Goal: Task Accomplishment & Management: Manage account settings

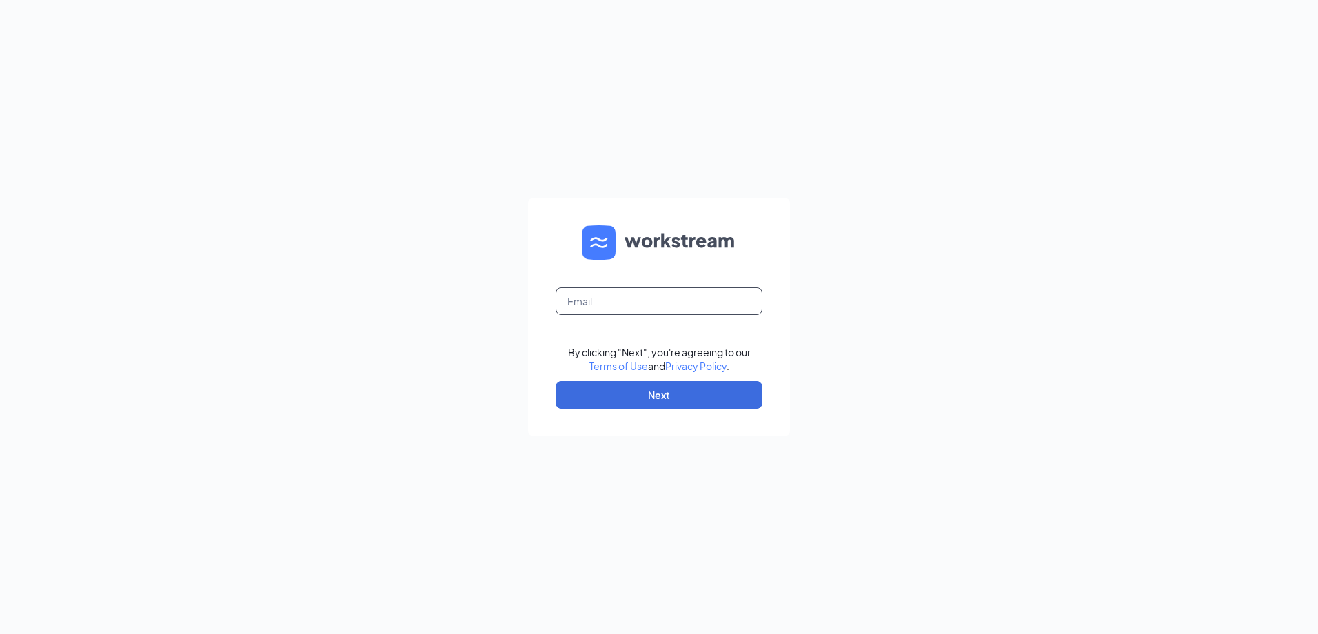
click at [620, 293] on input "text" at bounding box center [659, 301] width 207 height 28
type input "[EMAIL_ADDRESS][DOMAIN_NAME]"
click at [651, 398] on button "Next" at bounding box center [659, 395] width 207 height 28
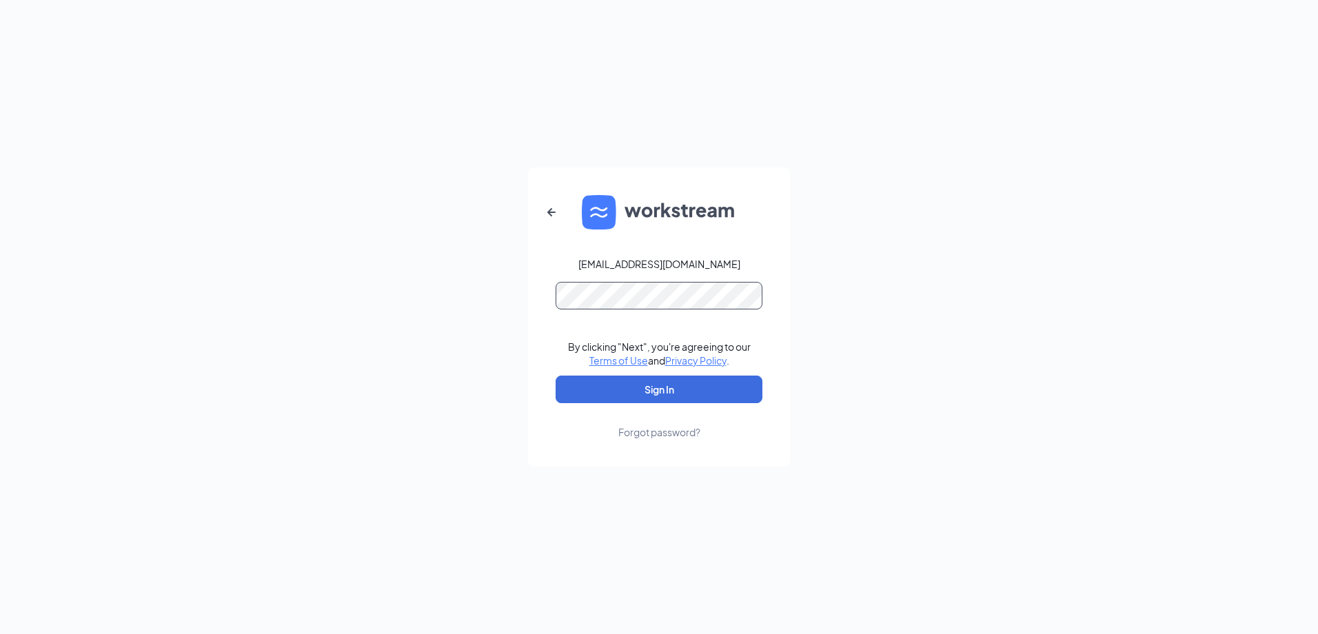
click at [556, 376] on button "Sign In" at bounding box center [659, 390] width 207 height 28
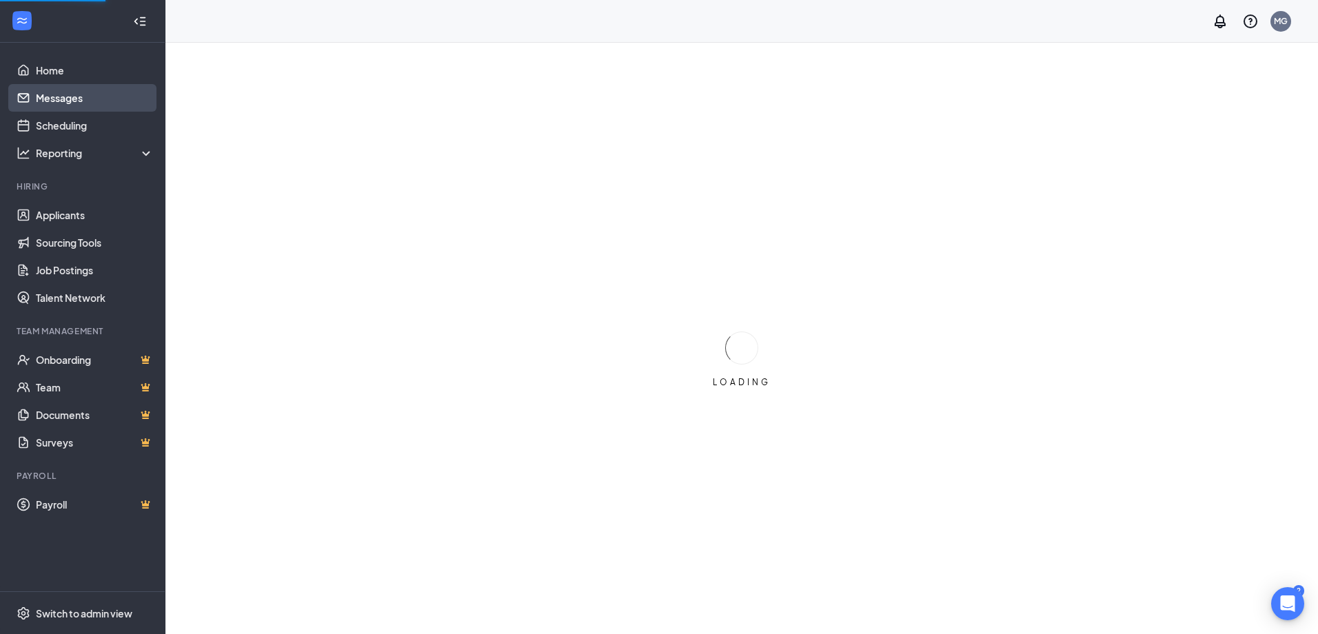
click at [56, 100] on link "Messages" at bounding box center [95, 98] width 118 height 28
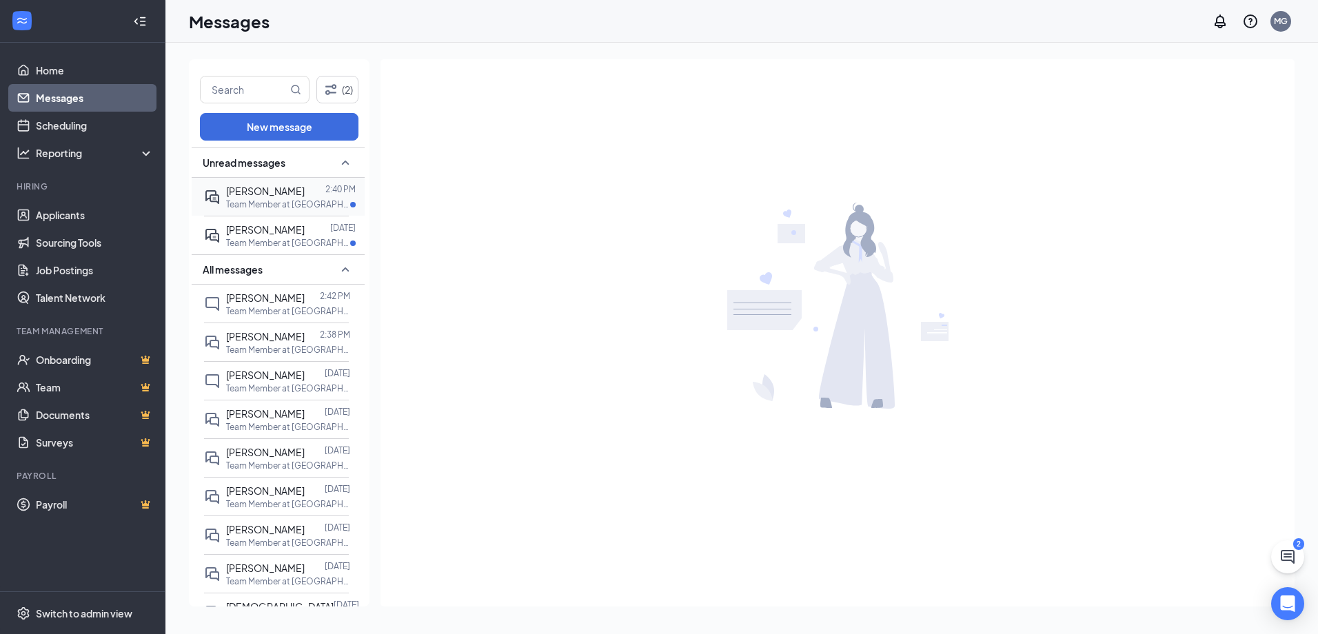
click at [274, 188] on span "[PERSON_NAME]" at bounding box center [265, 191] width 79 height 12
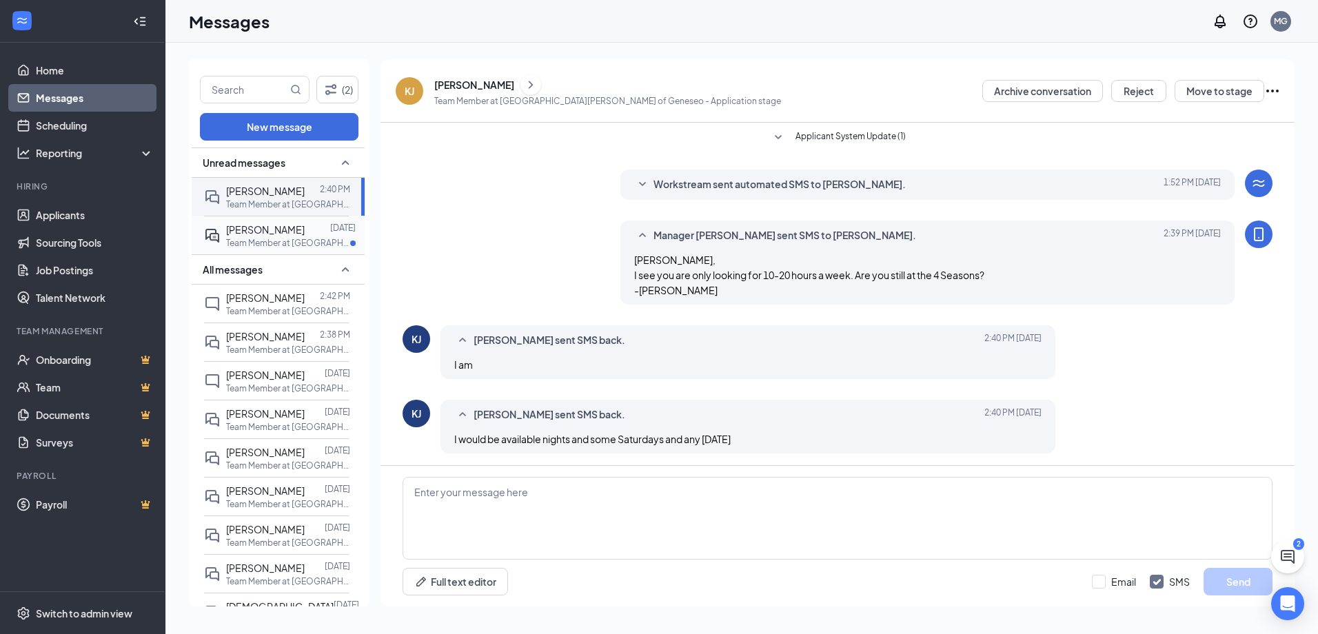
click at [282, 241] on p "Team Member at [GEOGRAPHIC_DATA][PERSON_NAME] of [GEOGRAPHIC_DATA]" at bounding box center [288, 243] width 124 height 12
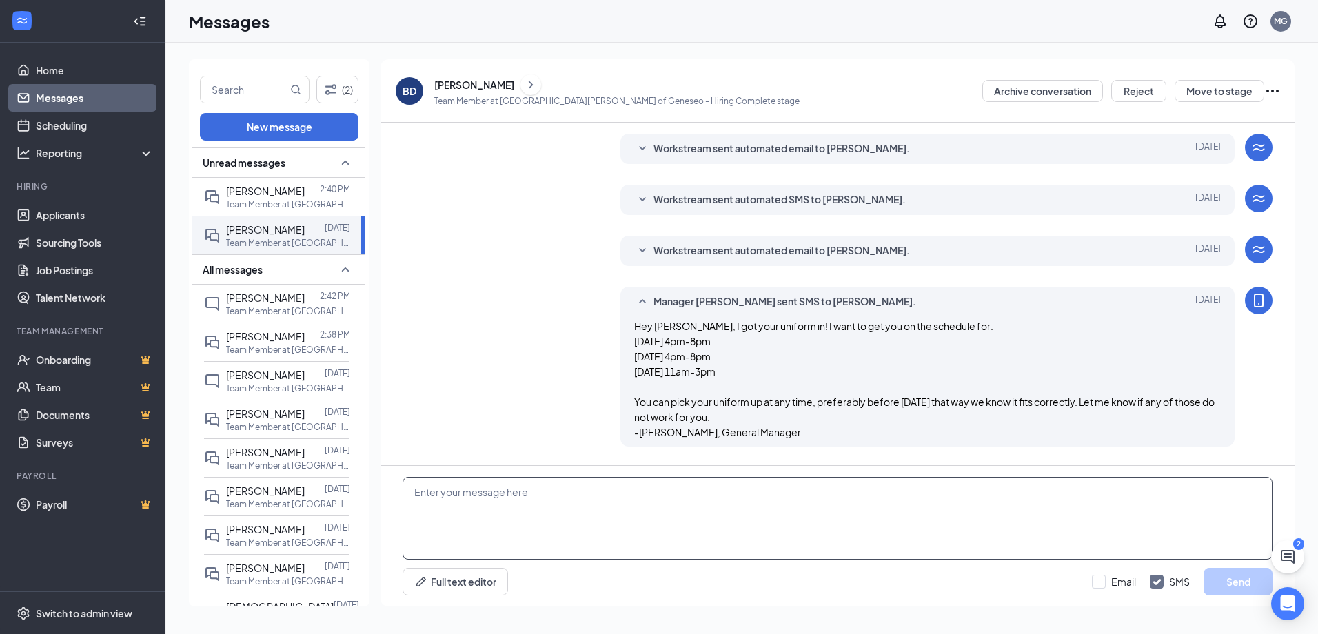
scroll to position [275, 0]
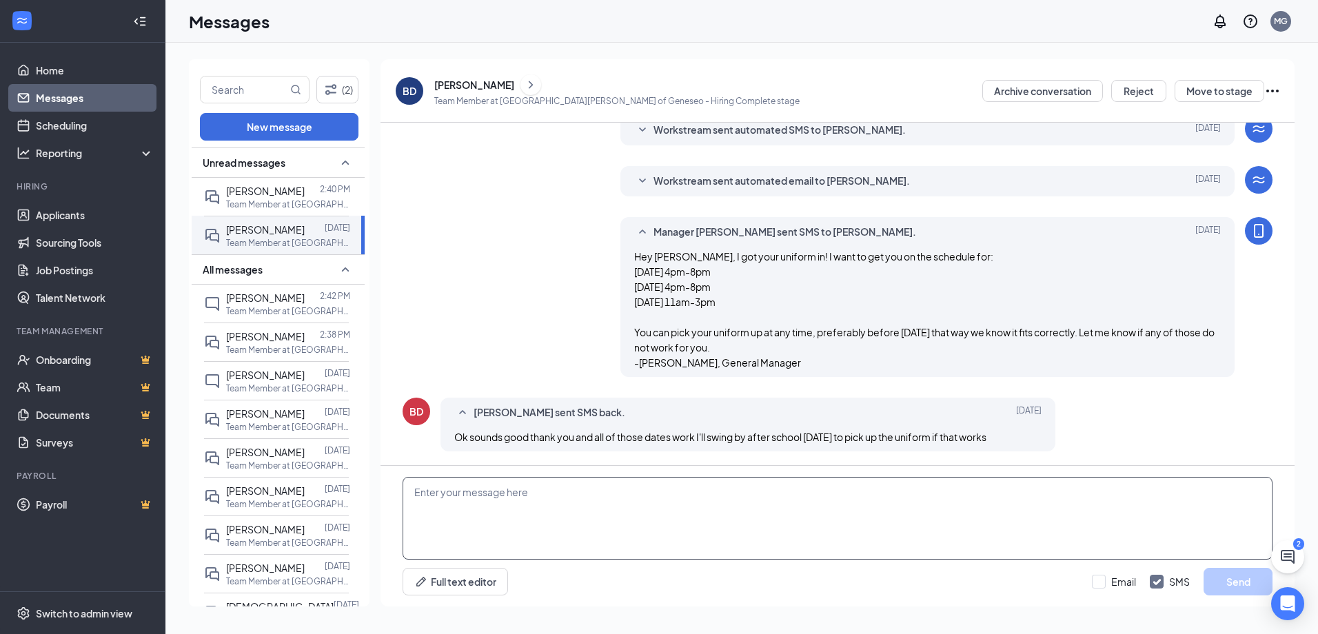
click at [702, 499] on textarea at bounding box center [838, 518] width 870 height 83
type textarea "Sounds good!"
click at [1236, 586] on button "Send" at bounding box center [1237, 582] width 69 height 28
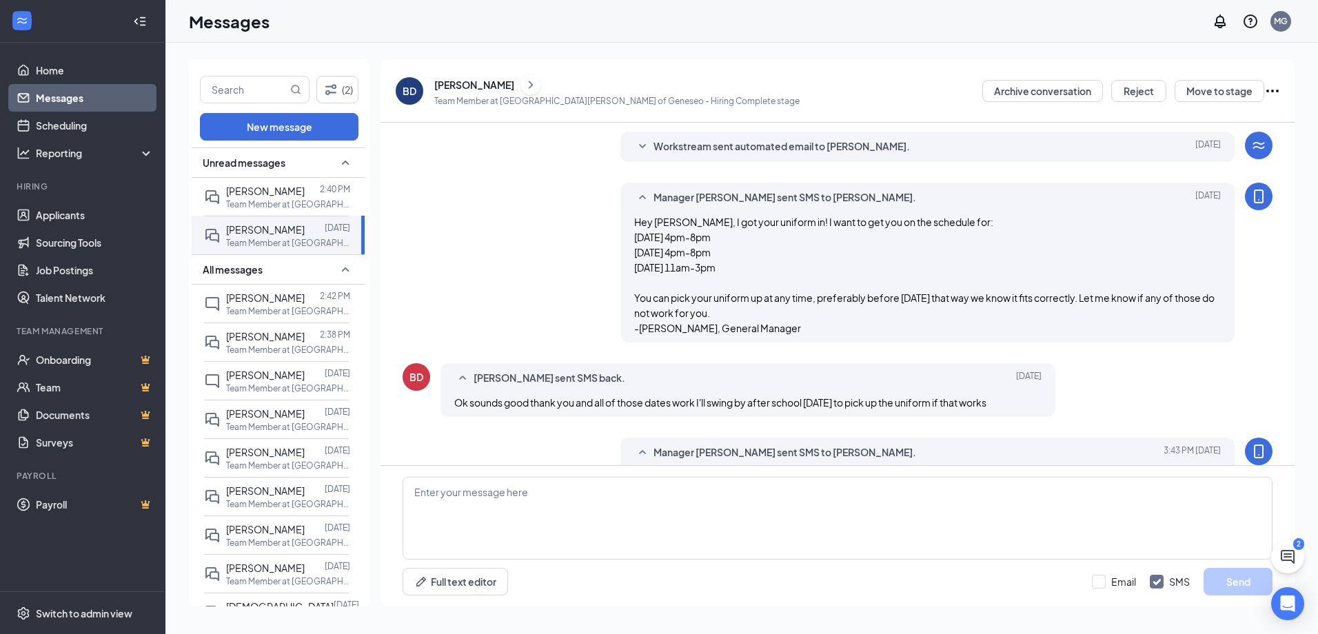
scroll to position [349, 0]
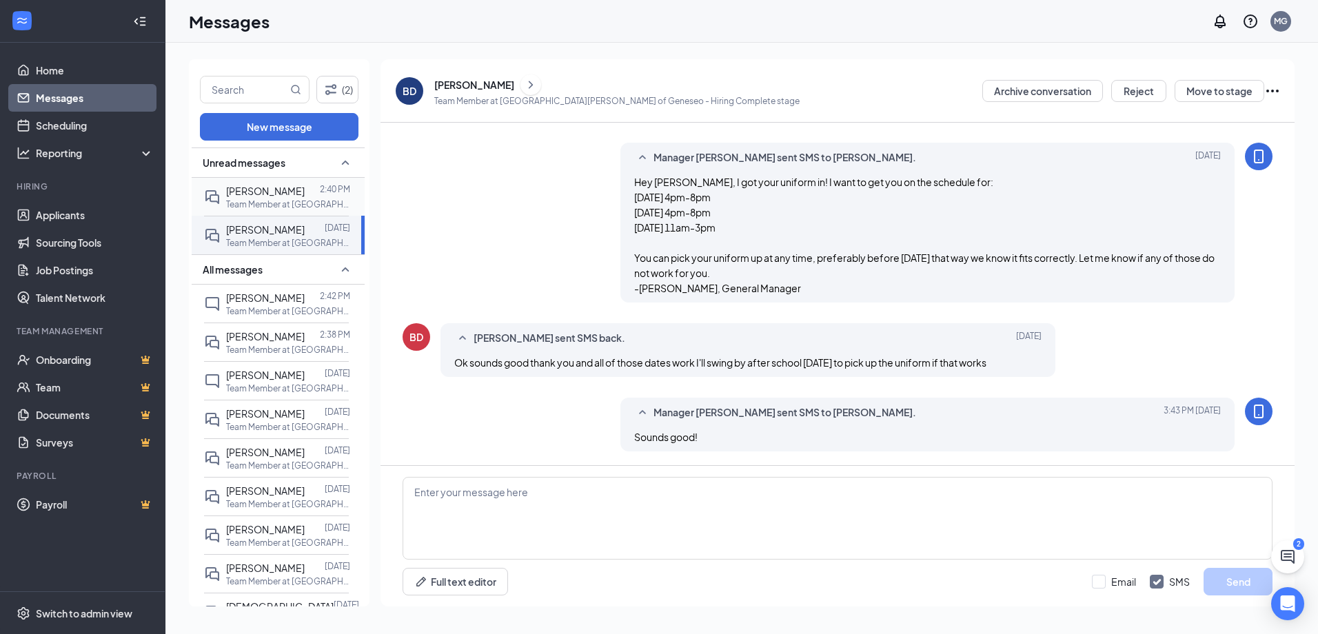
click at [247, 194] on span "[PERSON_NAME]" at bounding box center [265, 191] width 79 height 12
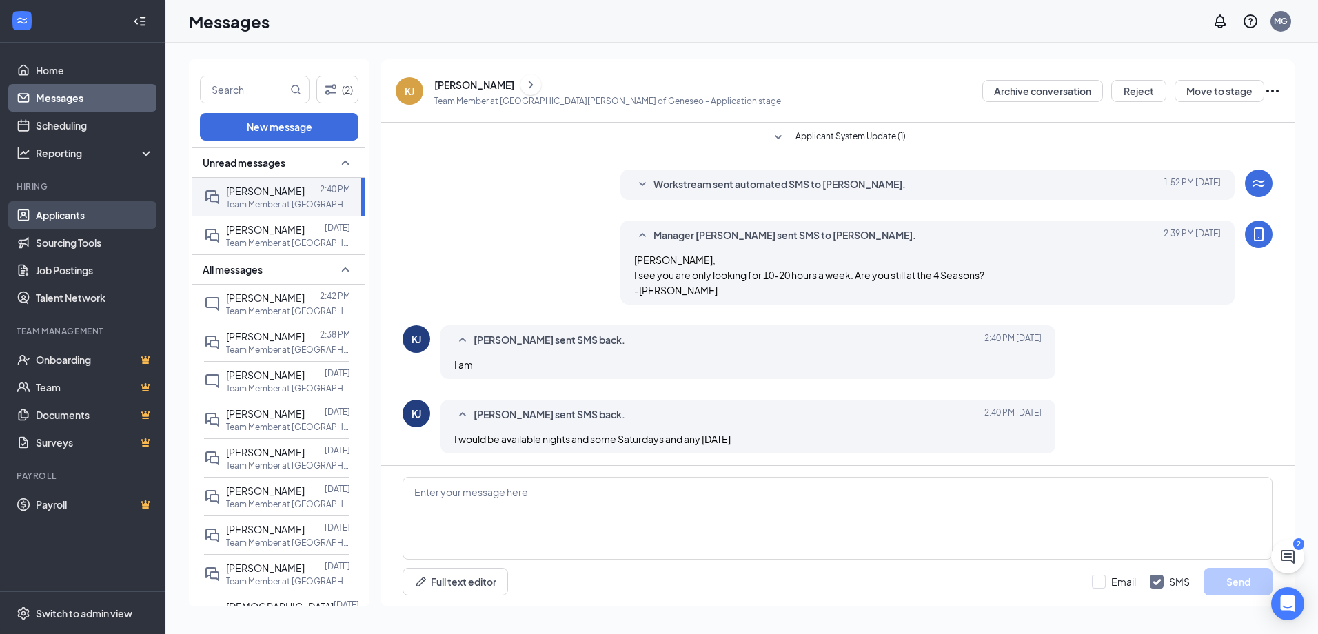
click at [77, 210] on link "Applicants" at bounding box center [95, 215] width 118 height 28
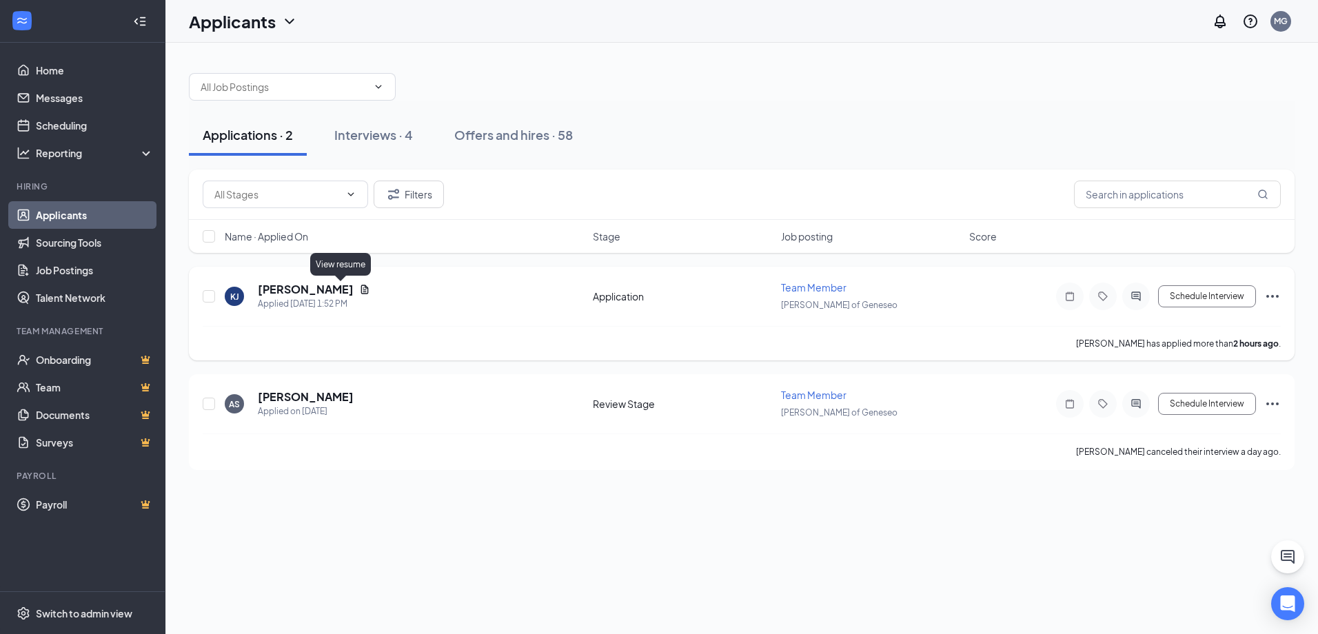
click at [359, 285] on icon "Document" at bounding box center [364, 289] width 11 height 11
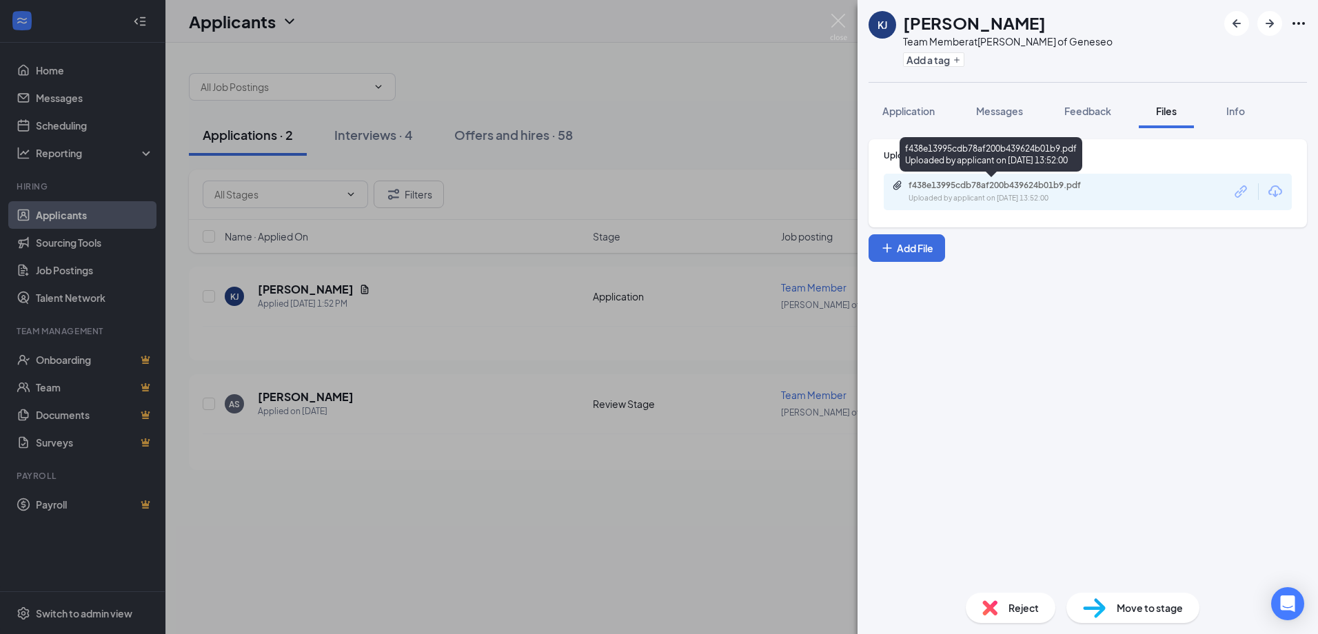
click at [1030, 185] on div "f438e13995cdb78af200b439624b01b9.pdf" at bounding box center [1004, 185] width 193 height 11
click at [837, 21] on img at bounding box center [838, 27] width 17 height 27
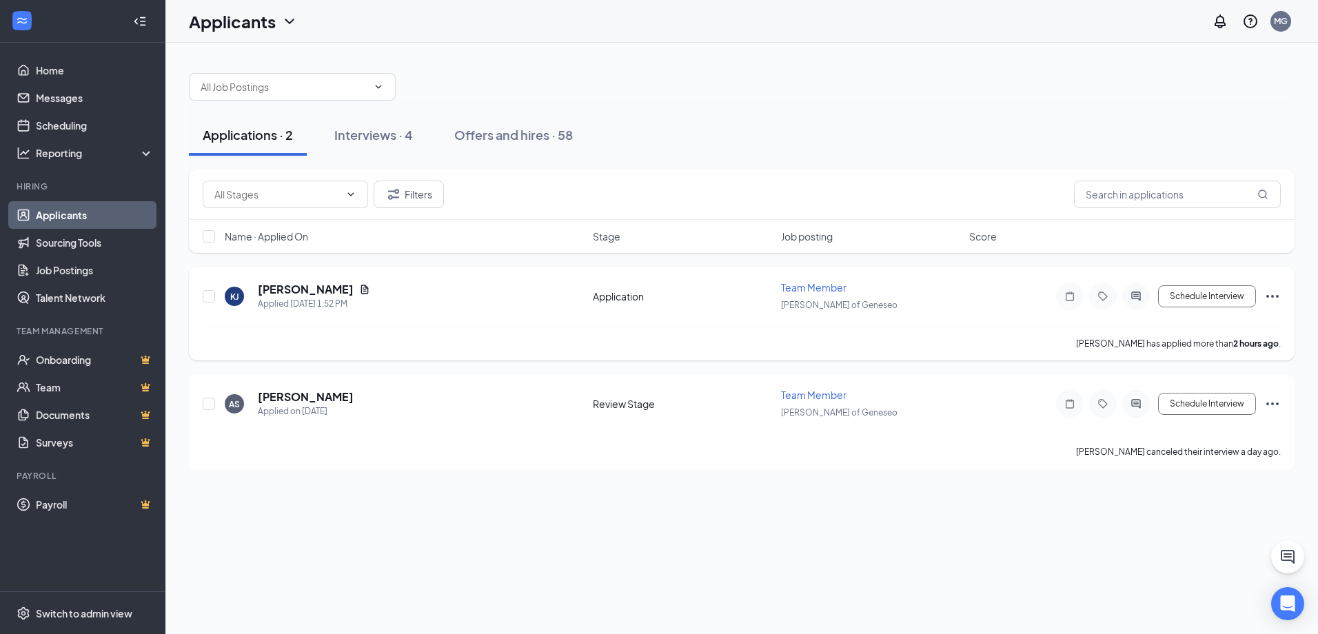
click at [1267, 296] on icon "Ellipses" at bounding box center [1272, 296] width 12 height 3
click at [1033, 101] on div "Applications · 2 Interviews · 4 Offers and hires · 58" at bounding box center [741, 135] width 1105 height 69
click at [1194, 295] on button "Schedule Interview" at bounding box center [1207, 296] width 98 height 22
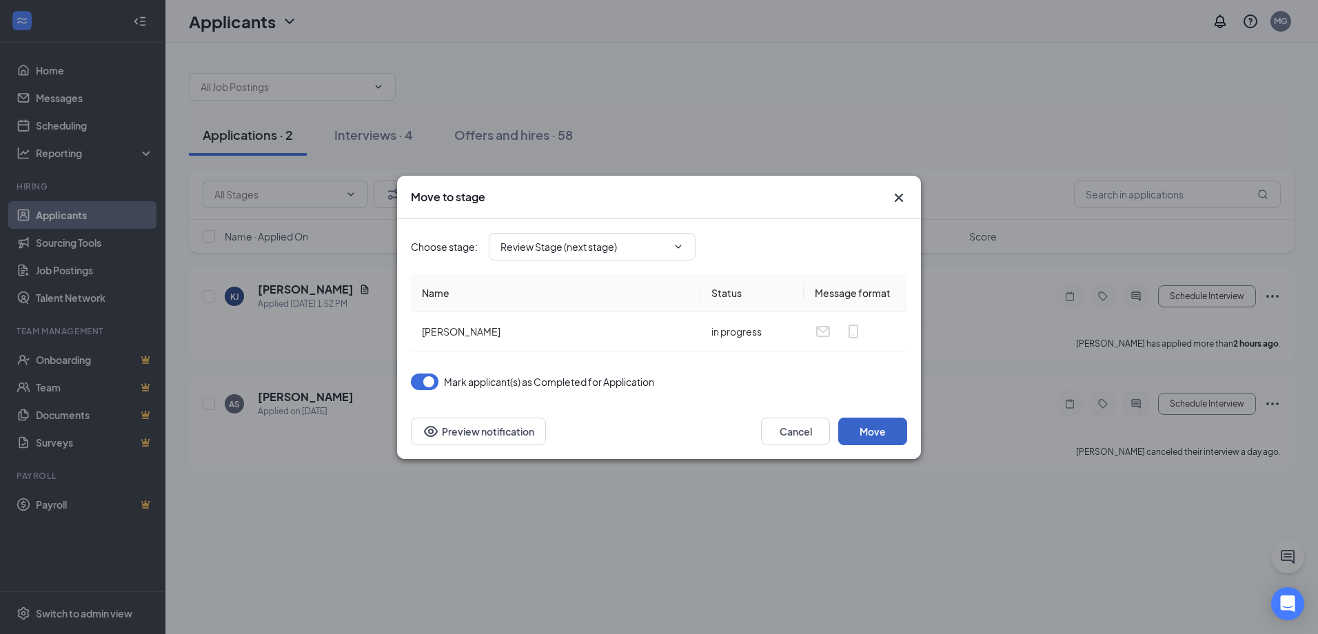
click at [893, 434] on button "Move" at bounding box center [872, 432] width 69 height 28
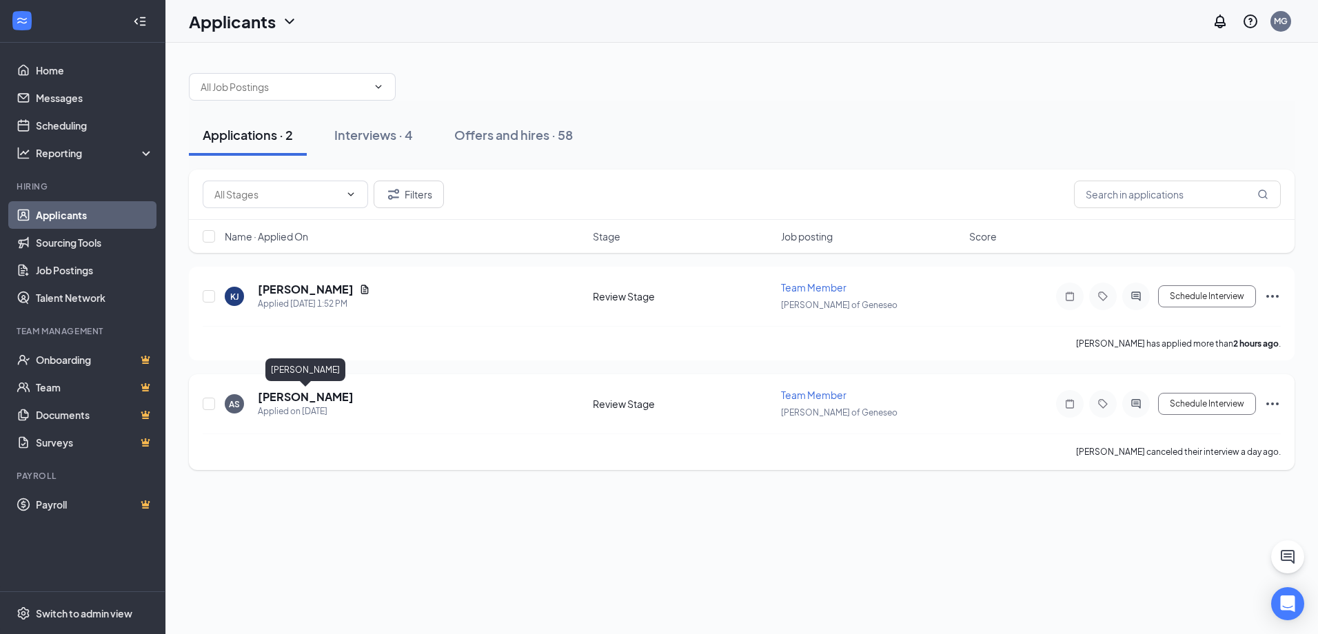
click at [300, 387] on div "AS [PERSON_NAME] Applied on [DATE] Review Stage Team Member [PERSON_NAME] of Ge…" at bounding box center [741, 422] width 1105 height 96
click at [300, 405] on div "Applied on [DATE]" at bounding box center [306, 412] width 96 height 14
click at [301, 400] on h5 "[PERSON_NAME]" at bounding box center [306, 396] width 96 height 15
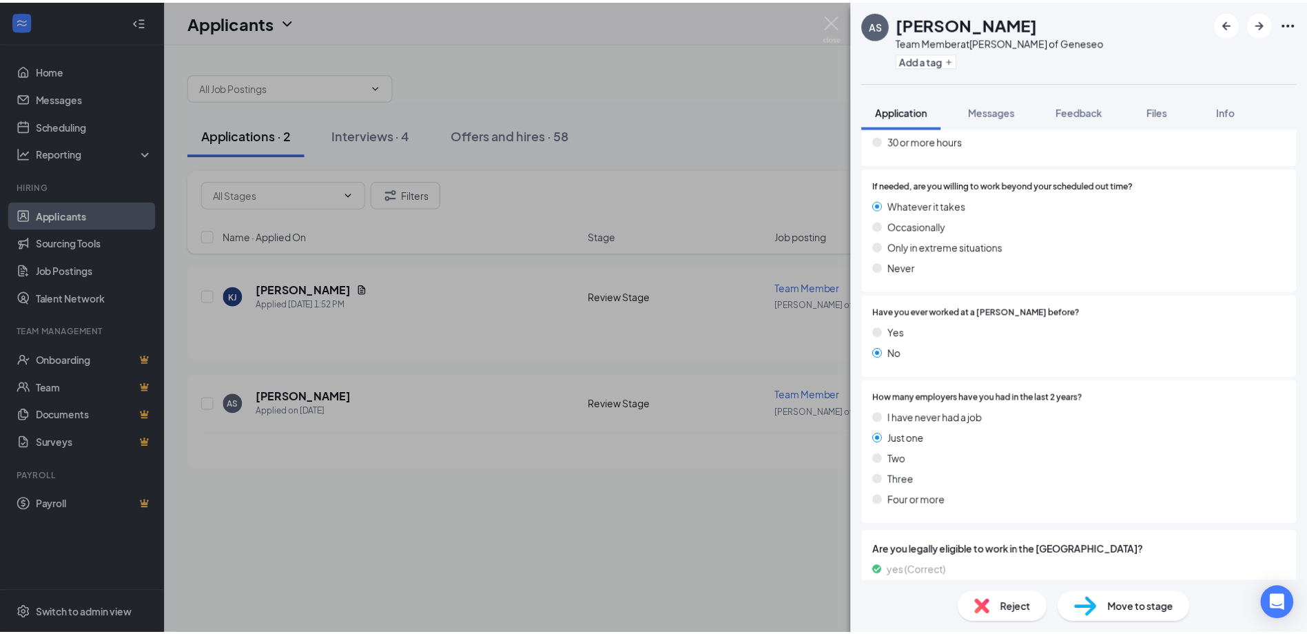
scroll to position [753, 0]
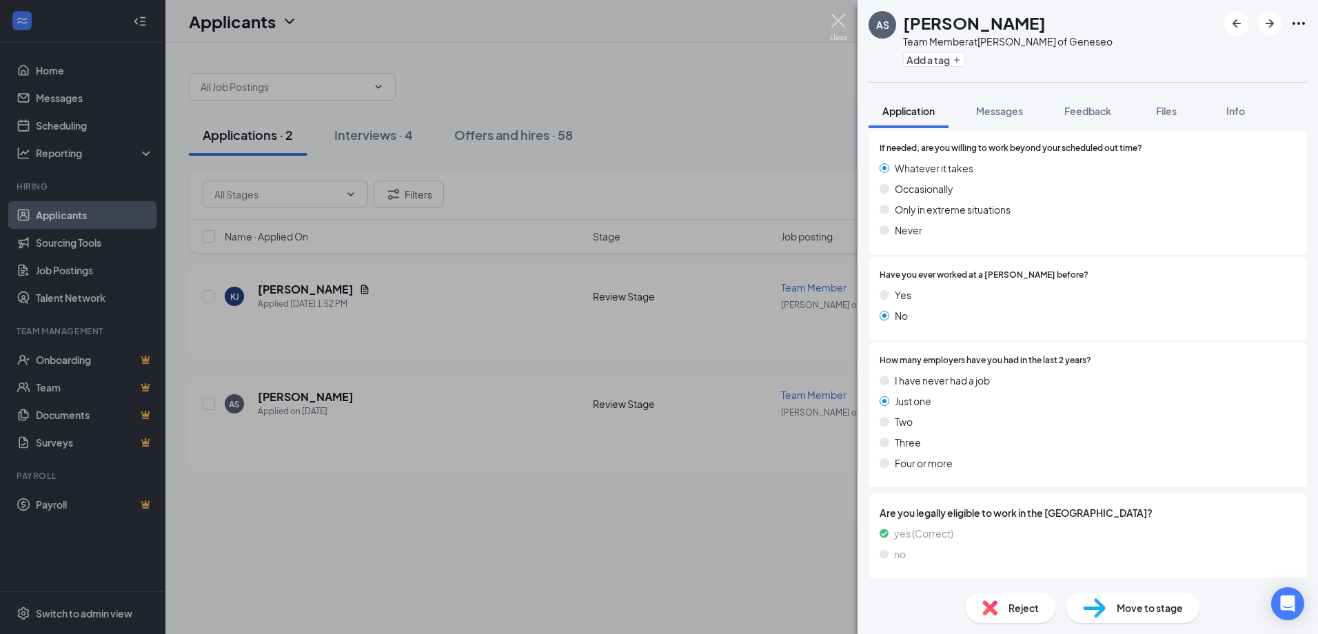
click at [841, 16] on img at bounding box center [838, 27] width 17 height 27
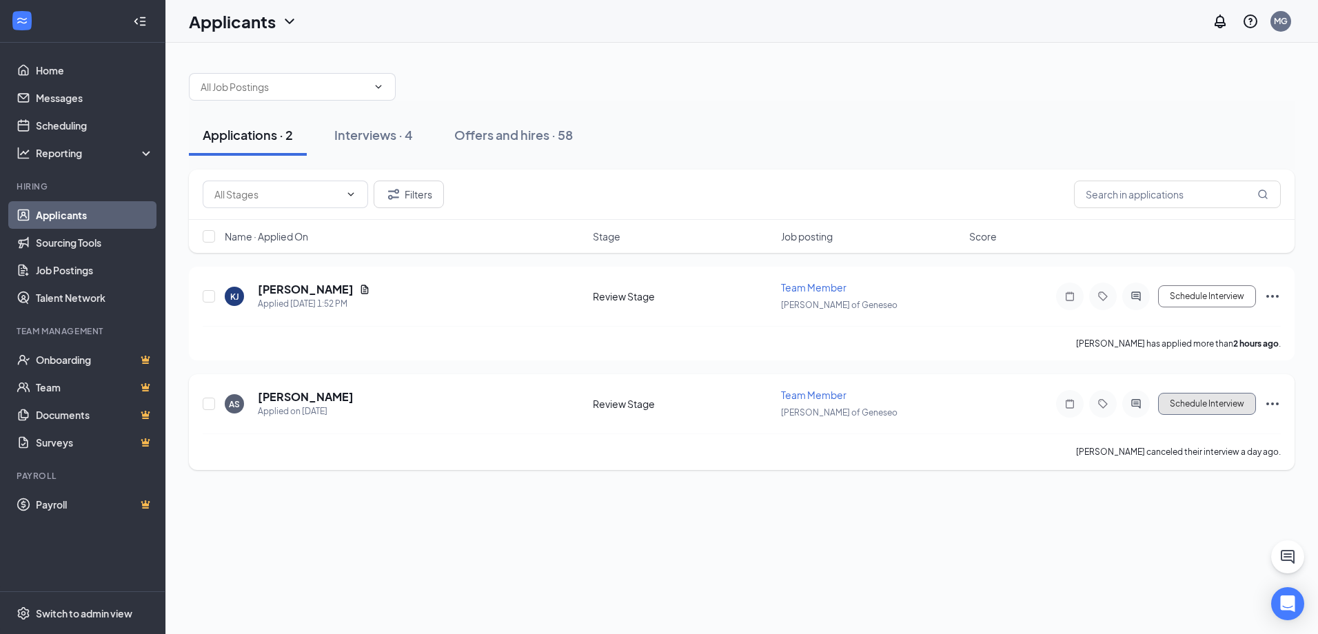
click at [1194, 411] on button "Schedule Interview" at bounding box center [1207, 404] width 98 height 22
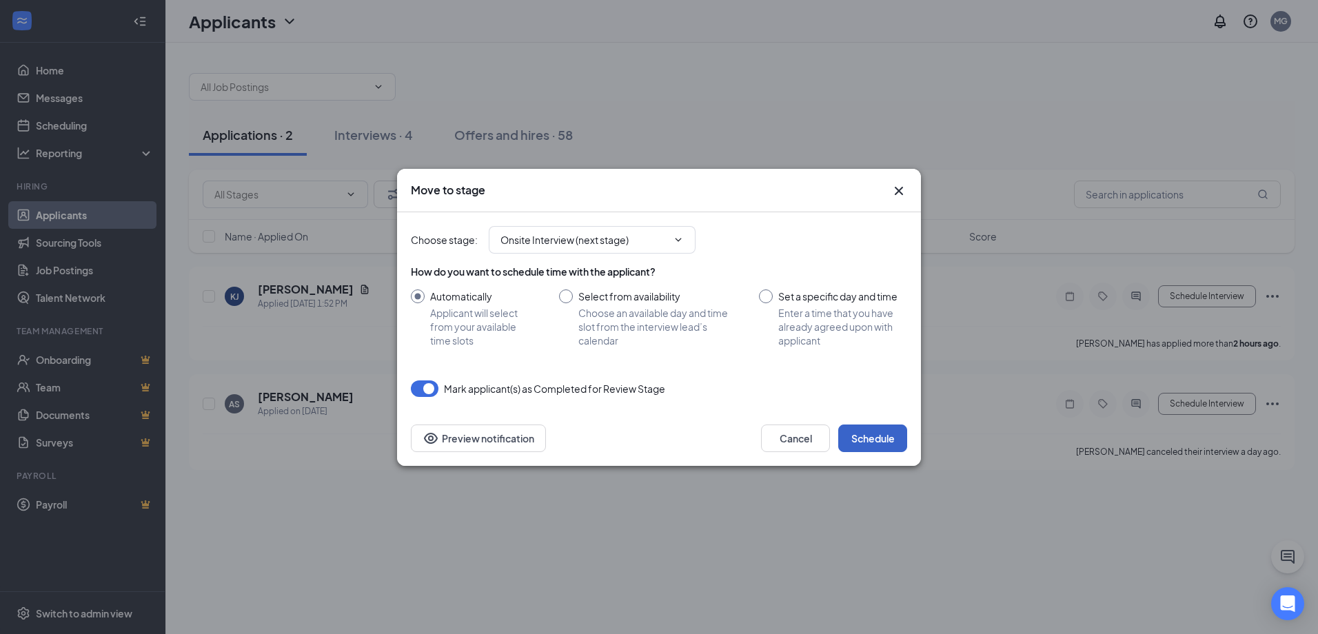
click at [858, 435] on button "Schedule" at bounding box center [872, 439] width 69 height 28
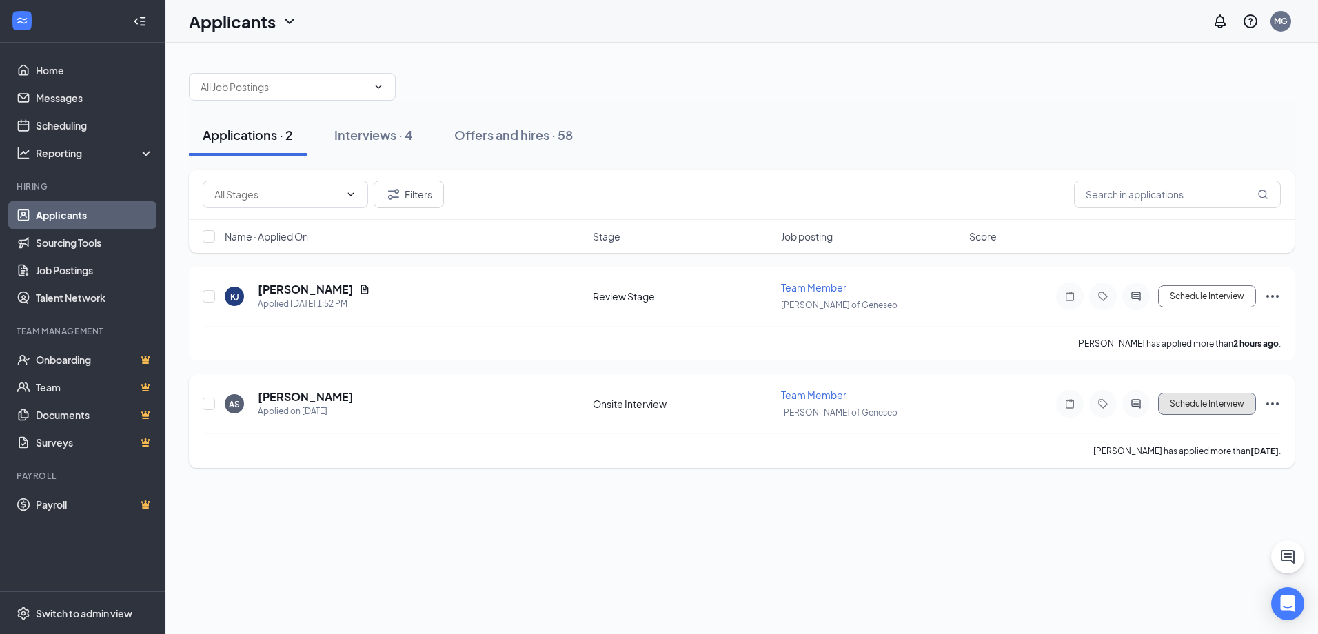
click at [1221, 401] on button "Schedule Interview" at bounding box center [1207, 404] width 98 height 22
type input "Onsite Interview (current stage)"
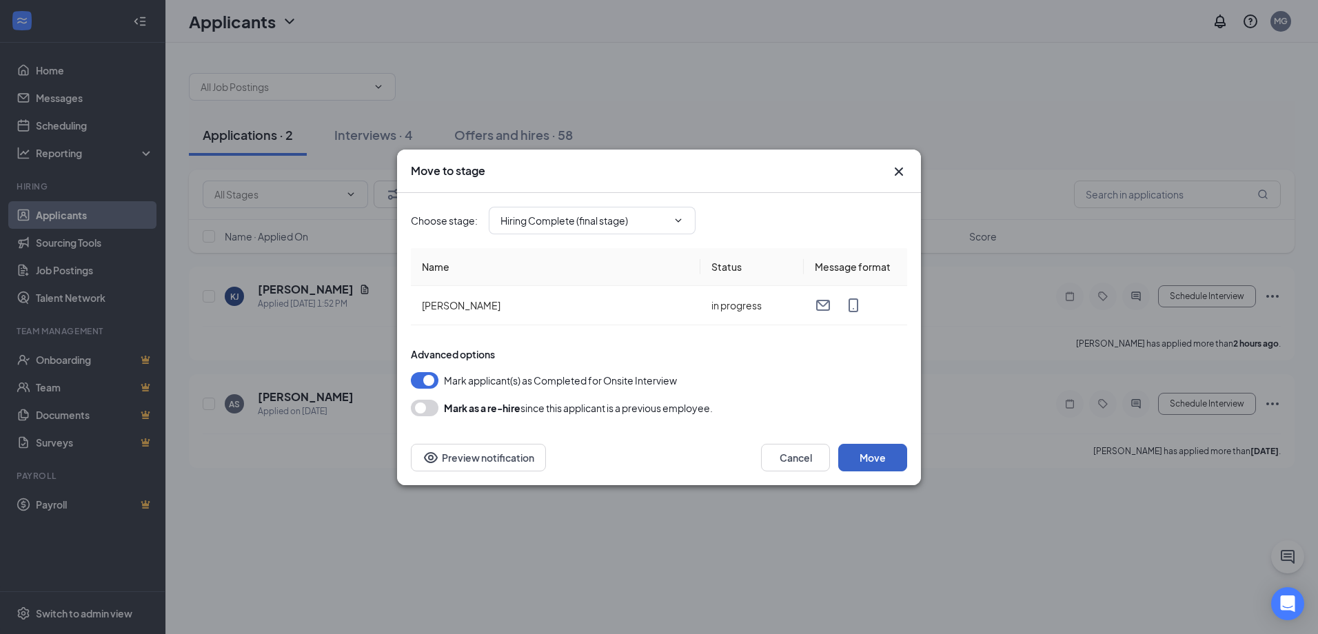
click at [871, 450] on button "Move" at bounding box center [872, 458] width 69 height 28
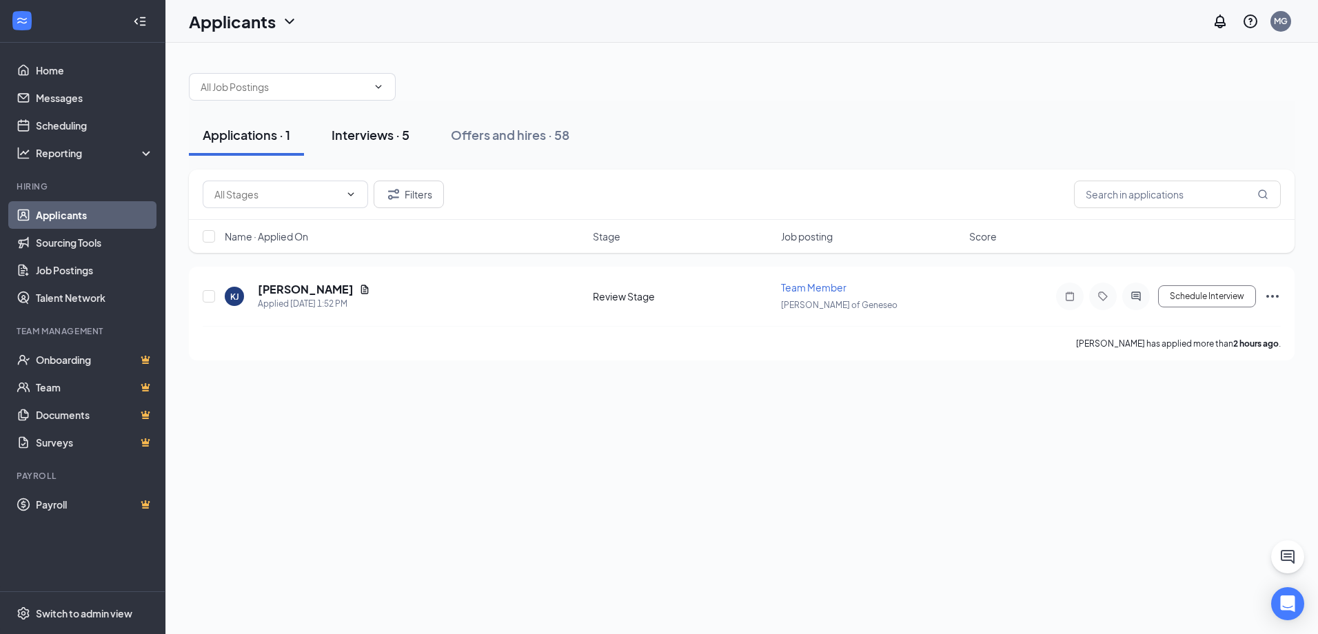
click at [366, 135] on div "Interviews · 5" at bounding box center [371, 134] width 78 height 17
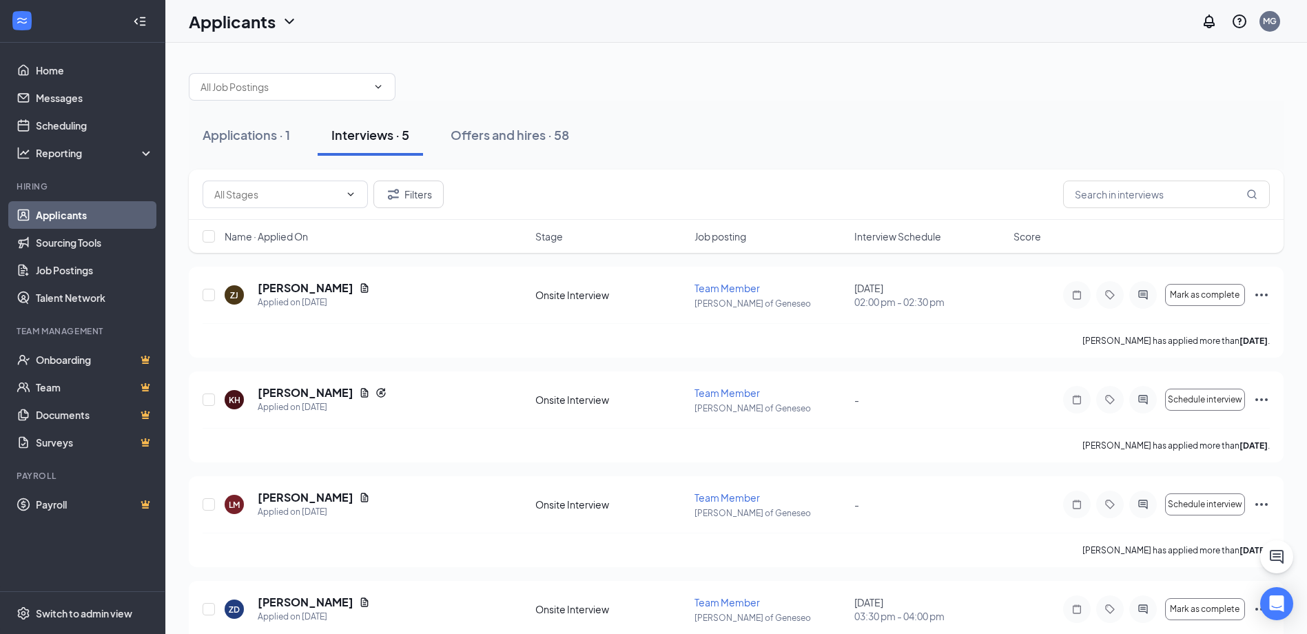
click at [819, 121] on div "Applications · 1 Interviews · 5 Offers and hires · 58" at bounding box center [736, 134] width 1095 height 41
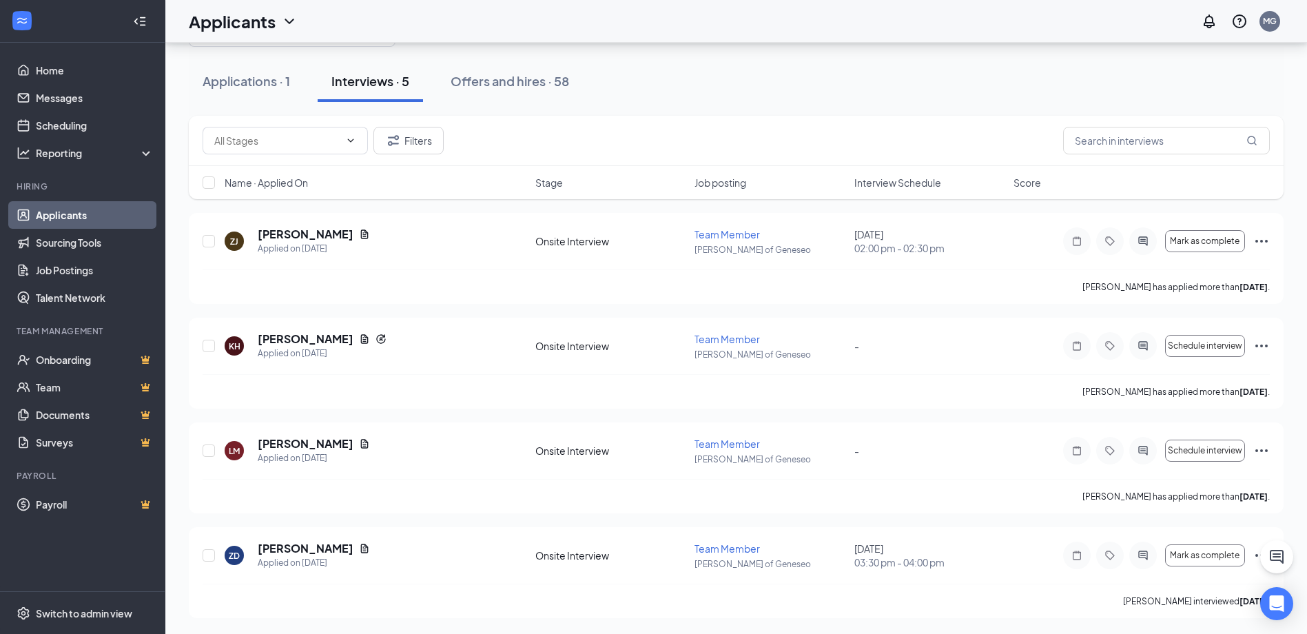
scroll to position [54, 0]
click at [251, 85] on div "Applications · 1" at bounding box center [247, 80] width 88 height 17
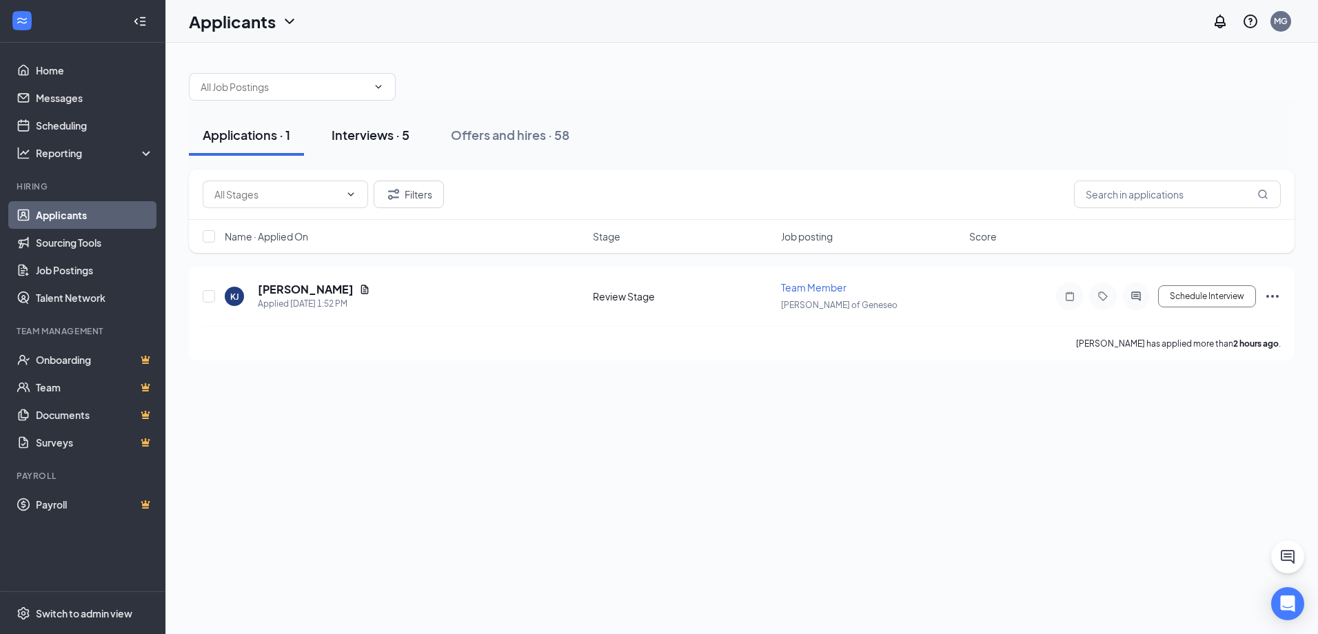
click at [404, 133] on div "Interviews · 5" at bounding box center [371, 134] width 78 height 17
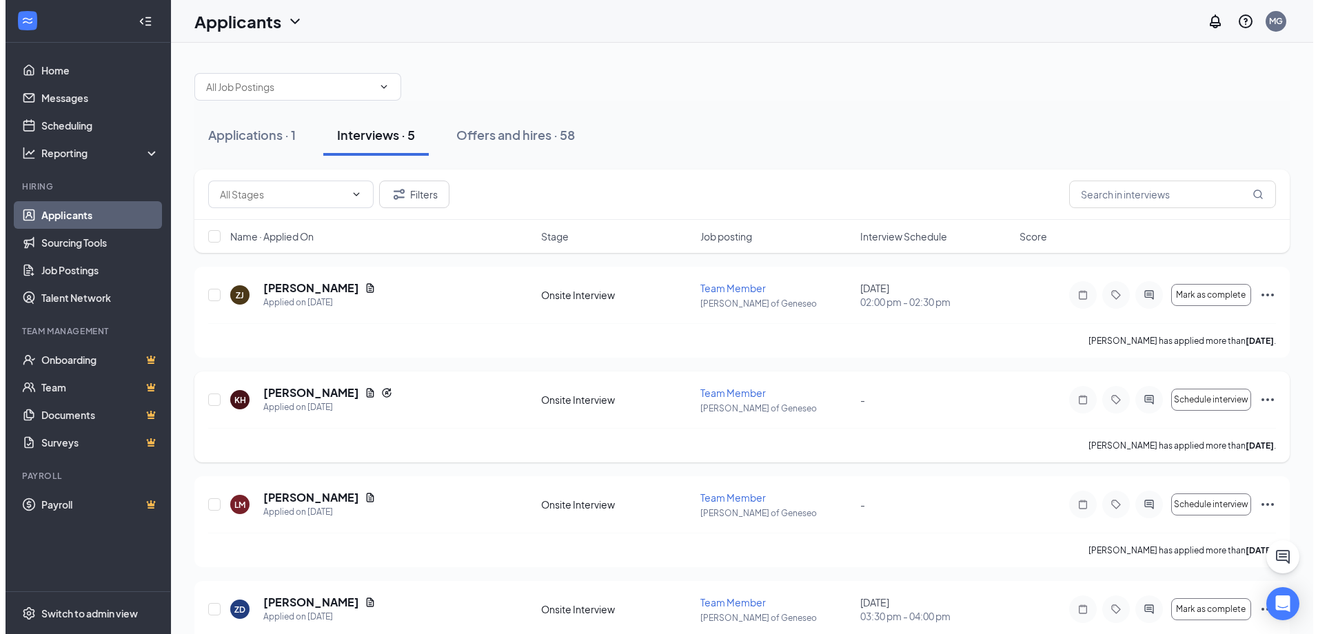
scroll to position [54, 0]
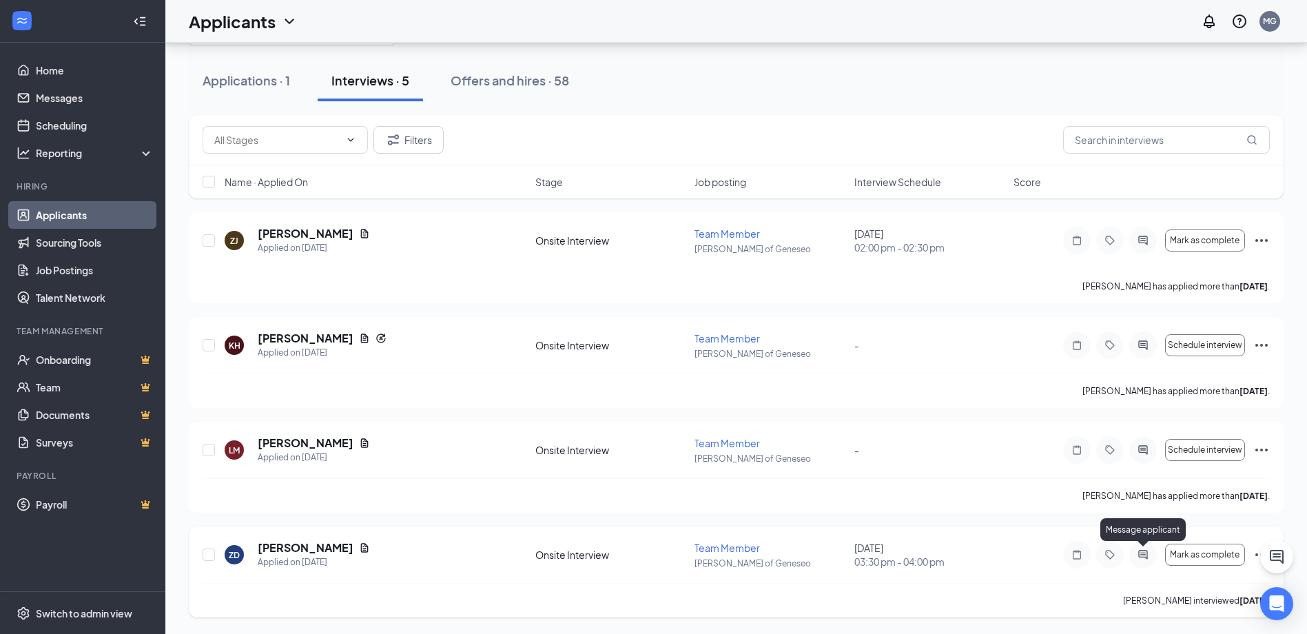
click at [1147, 555] on icon "ActiveChat" at bounding box center [1143, 554] width 17 height 11
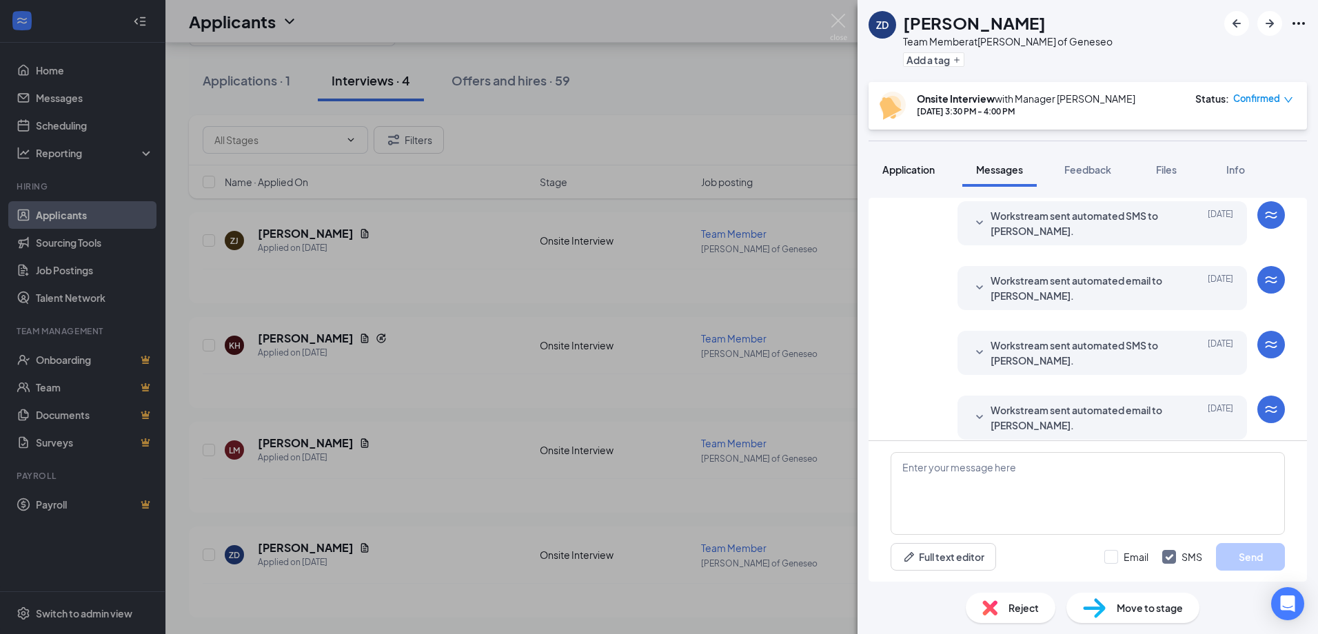
scroll to position [434, 0]
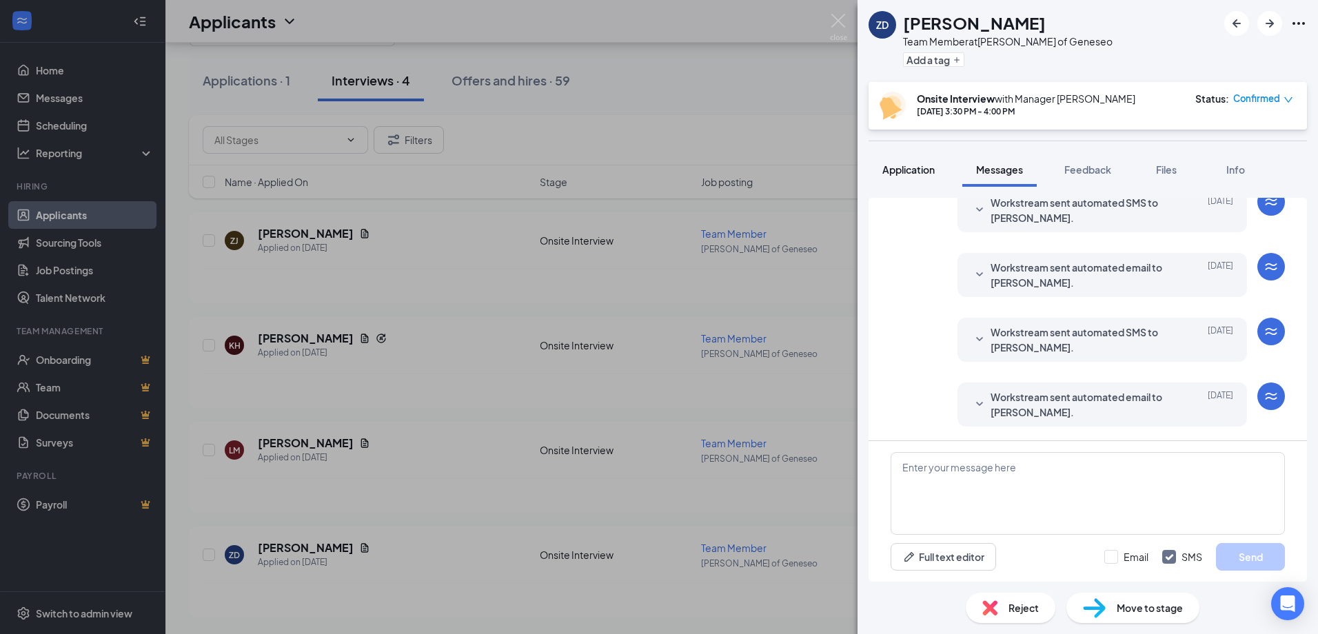
click at [913, 176] on div "Application" at bounding box center [908, 170] width 52 height 14
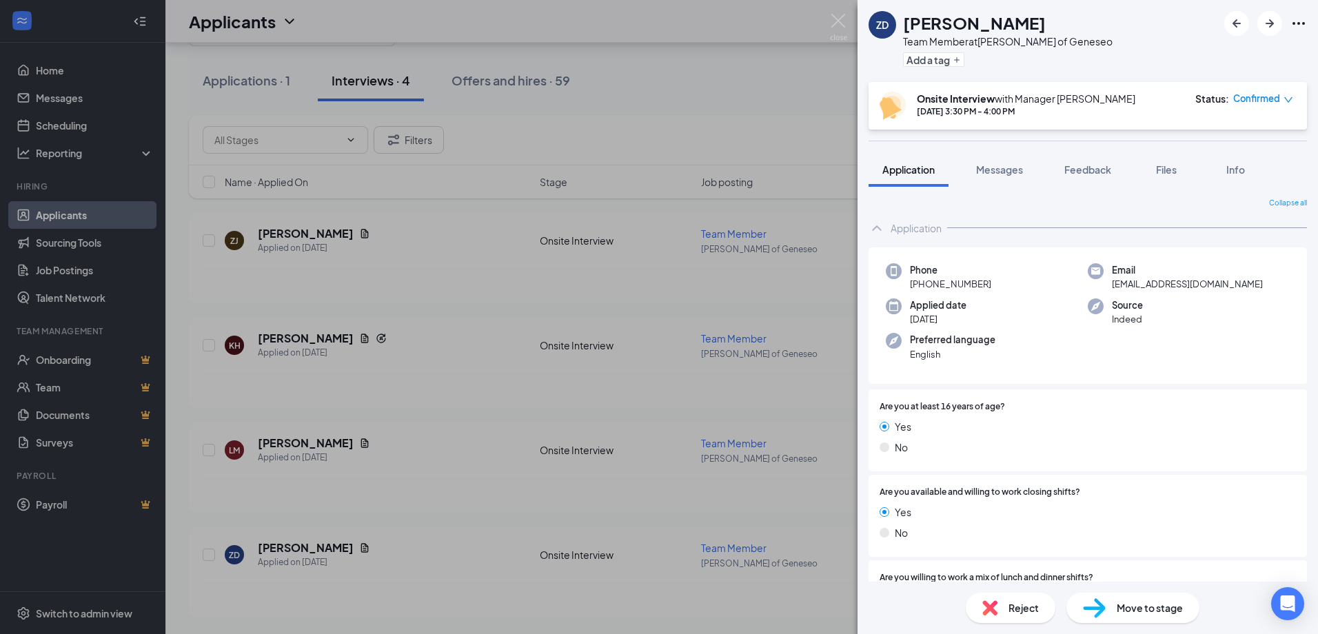
click at [1012, 606] on span "Reject" at bounding box center [1023, 607] width 30 height 15
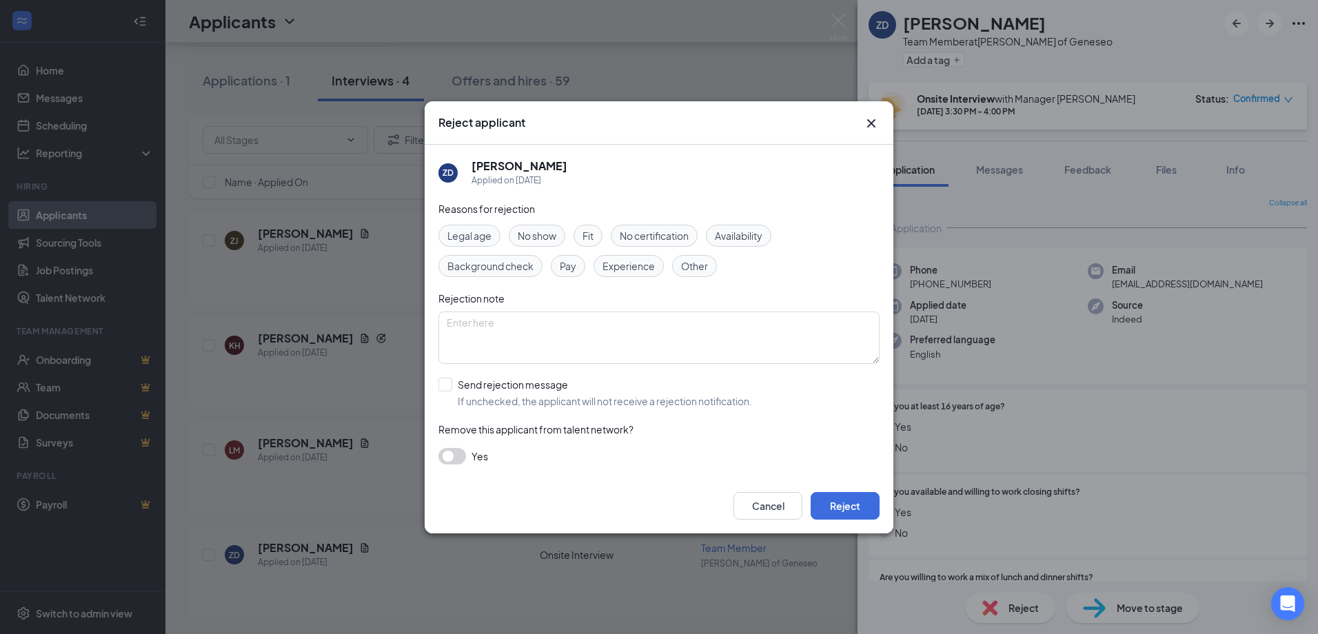
click at [454, 454] on button "button" at bounding box center [452, 456] width 28 height 17
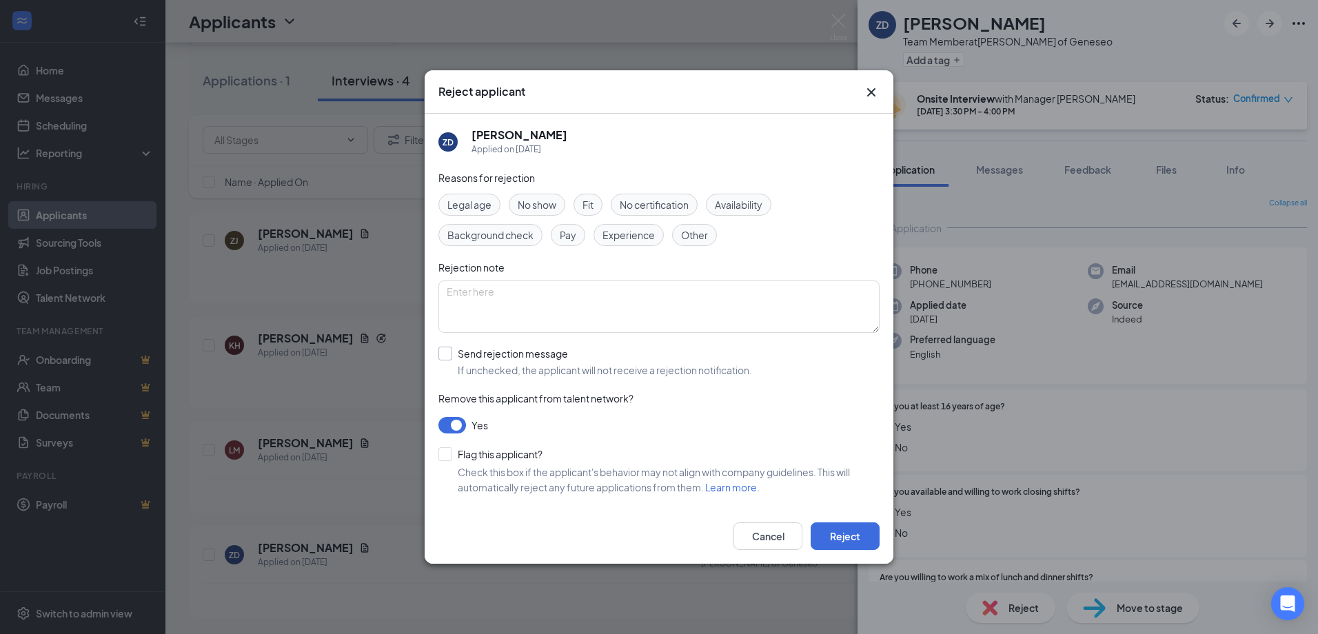
click at [442, 356] on input "Send rejection message If unchecked, the applicant will not receive a rejection…" at bounding box center [595, 362] width 314 height 30
checkbox input "true"
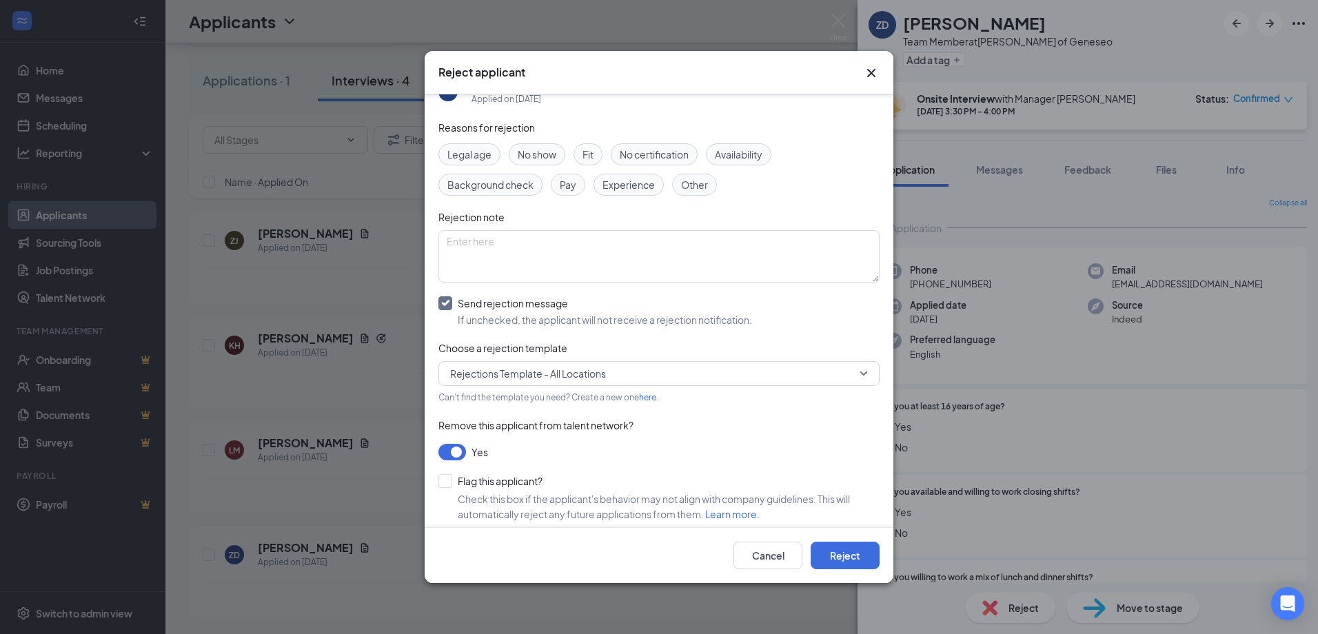
scroll to position [39, 0]
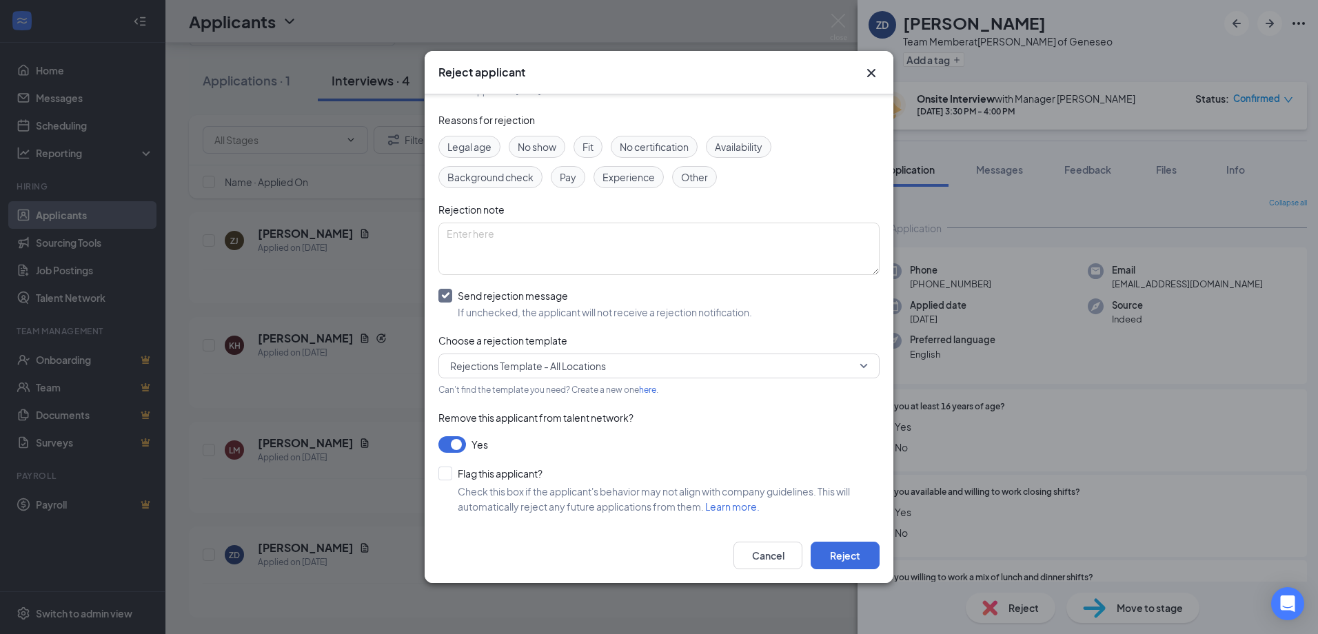
click at [451, 442] on button "button" at bounding box center [452, 444] width 28 height 17
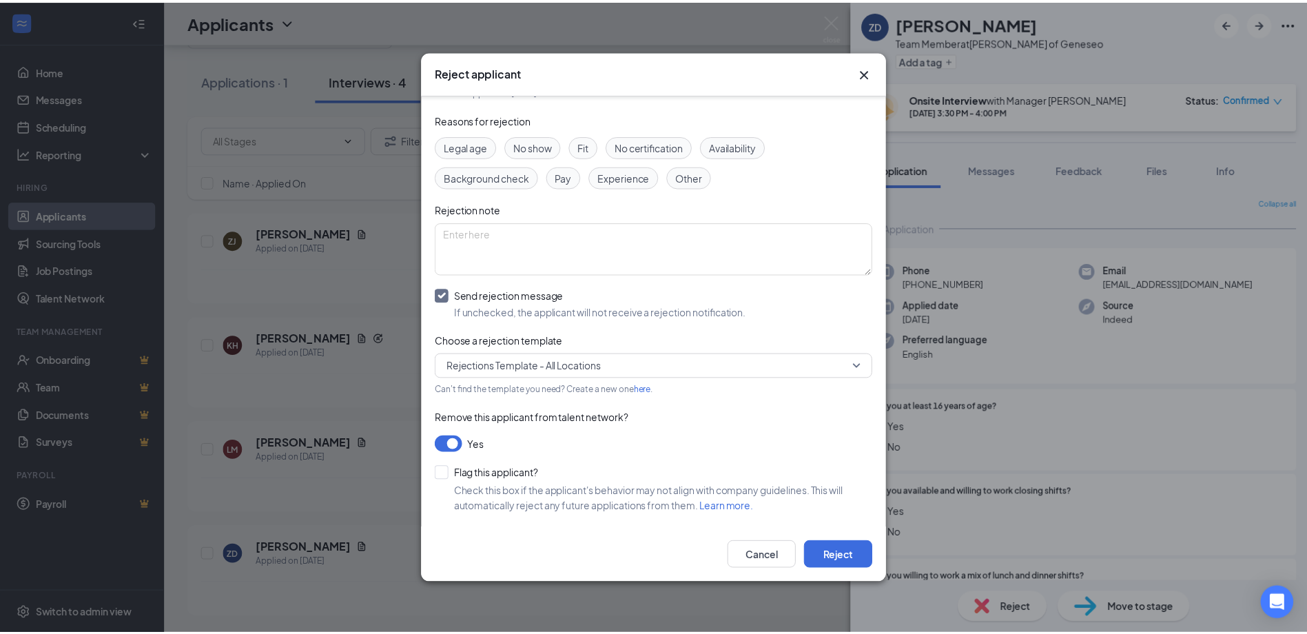
scroll to position [0, 0]
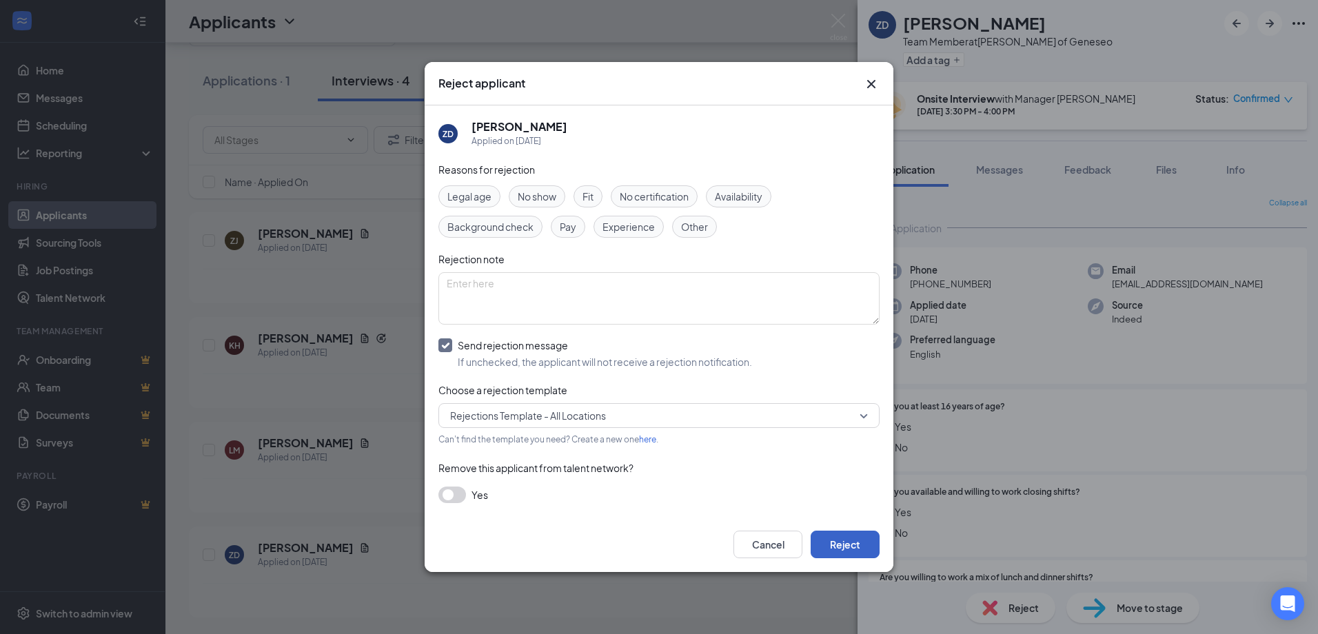
click at [855, 544] on button "Reject" at bounding box center [845, 545] width 69 height 28
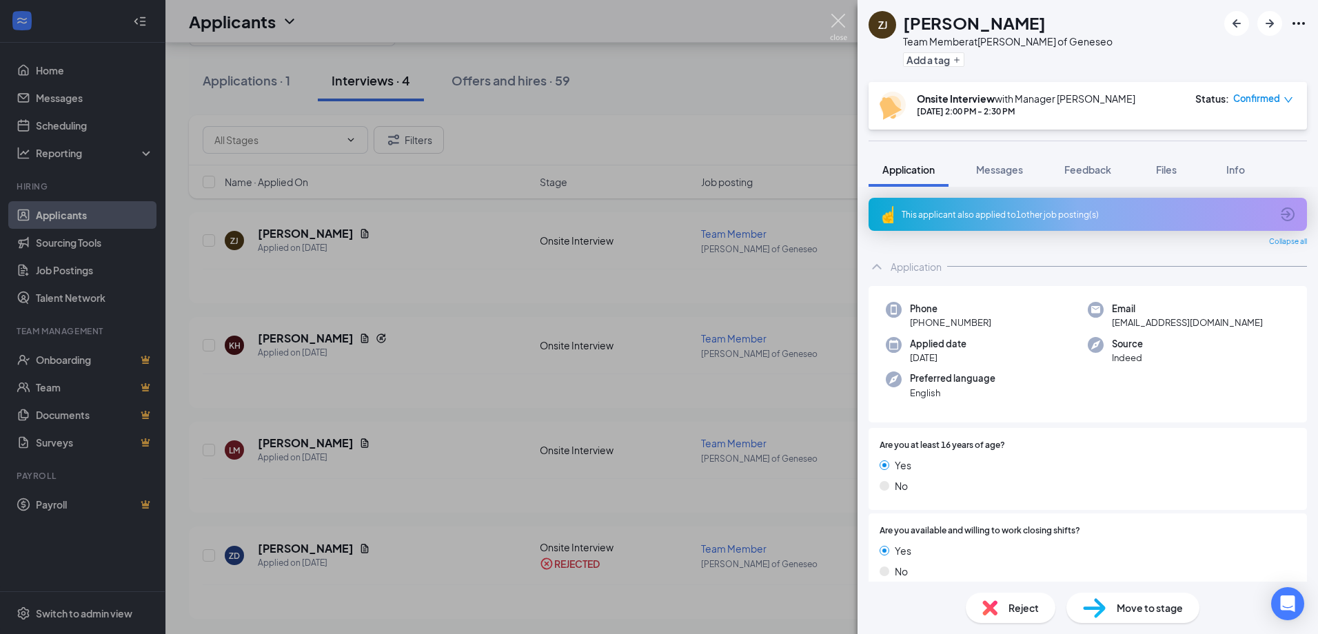
click at [847, 12] on div "ZJ [PERSON_NAME] Team Member at [PERSON_NAME] of Geneseo Add a tag Onsite Inter…" at bounding box center [659, 317] width 1318 height 634
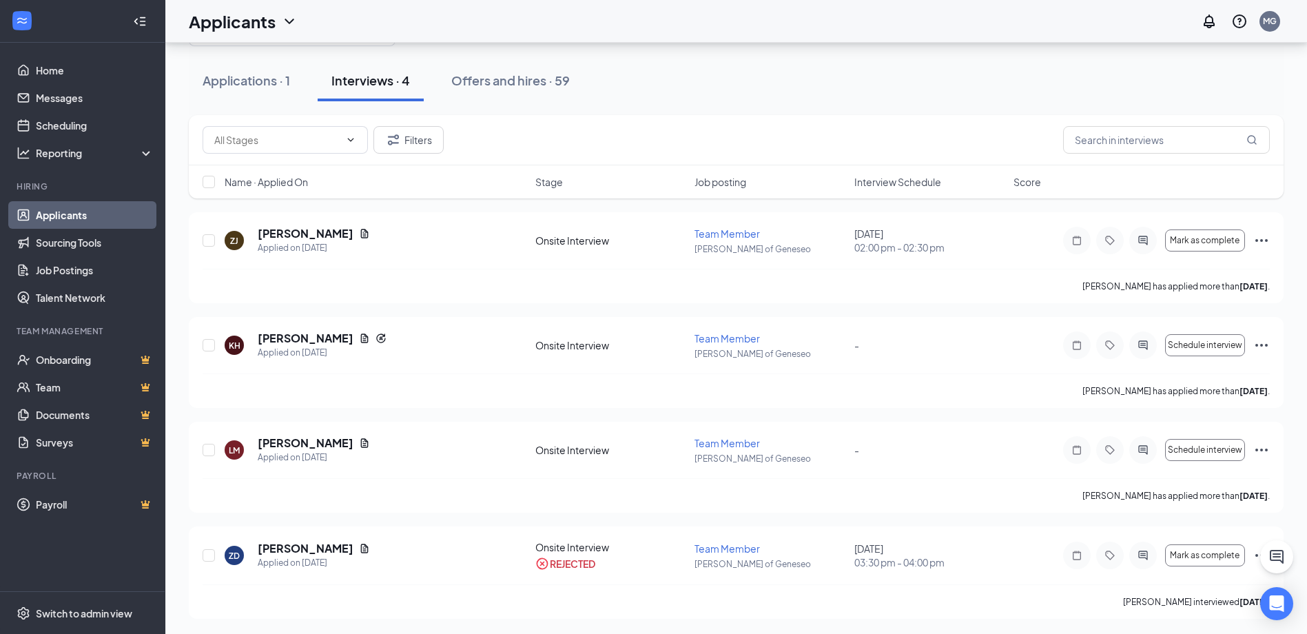
click at [664, 46] on div at bounding box center [736, 25] width 1095 height 41
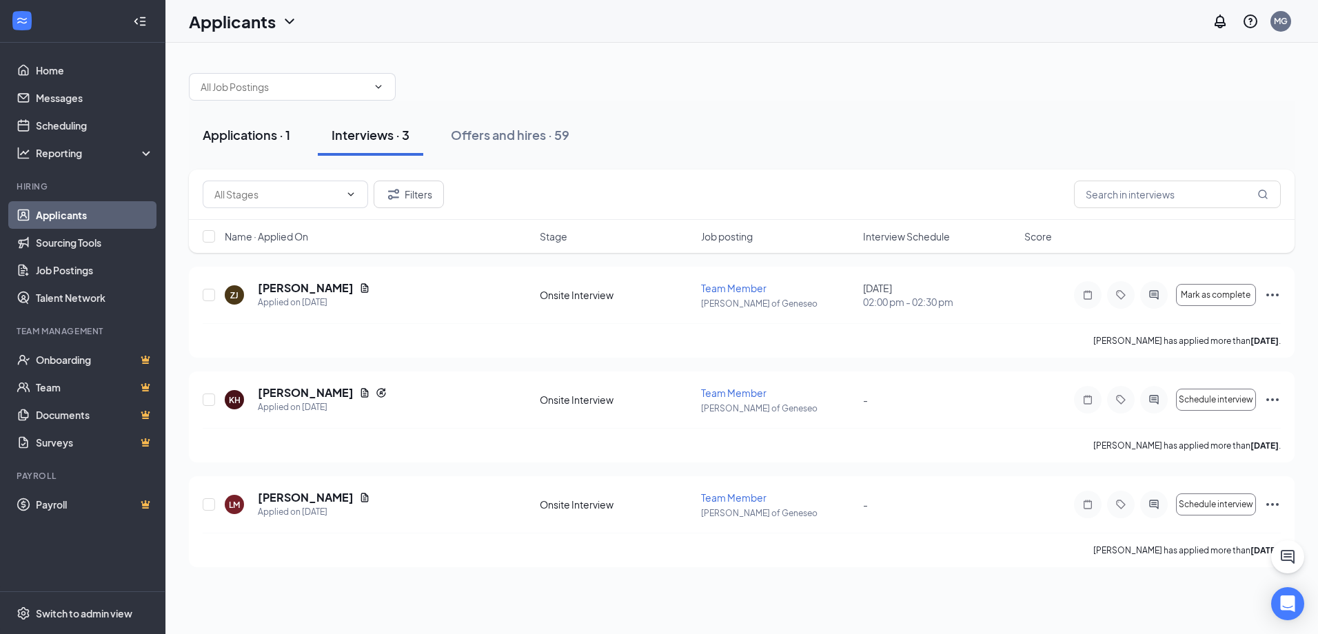
click at [263, 137] on div "Applications · 1" at bounding box center [247, 134] width 88 height 17
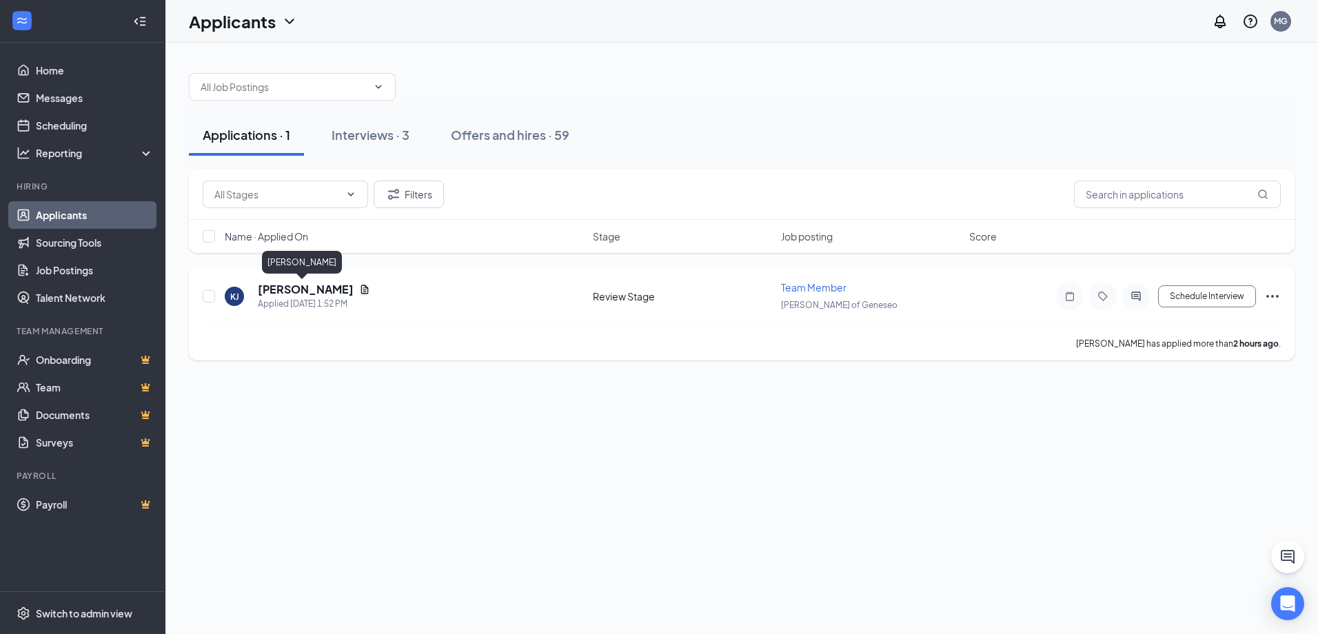
click at [307, 294] on h5 "[PERSON_NAME]" at bounding box center [306, 289] width 96 height 15
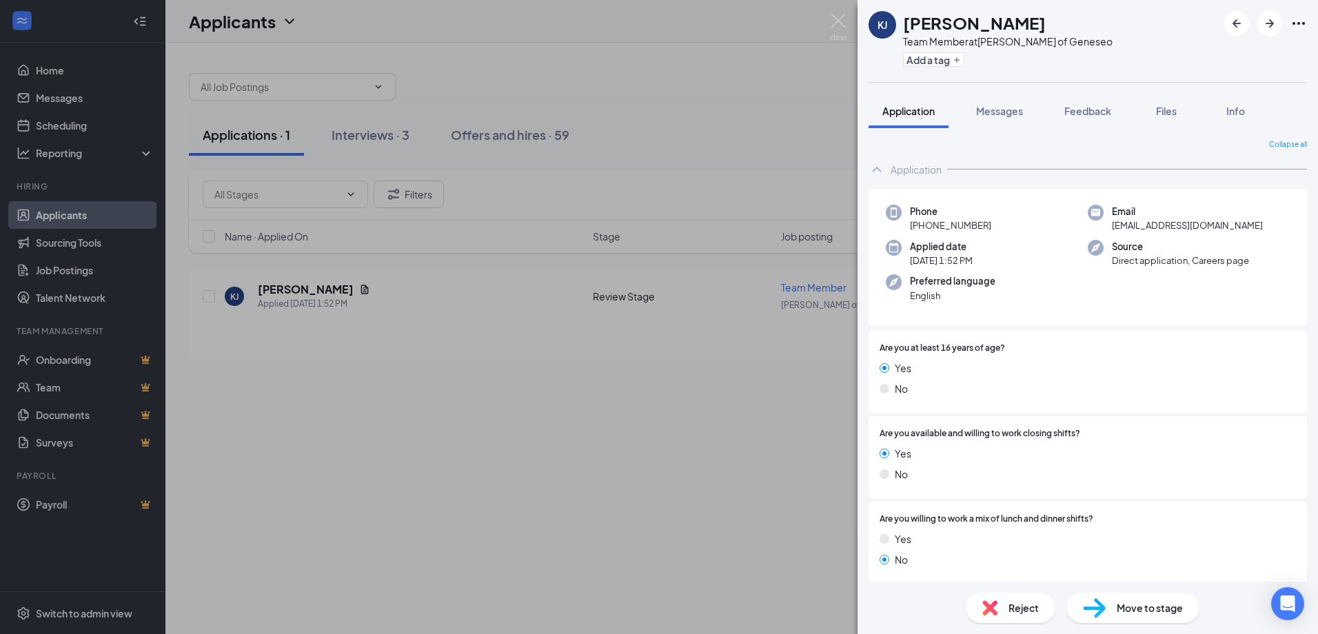
scroll to position [827, 0]
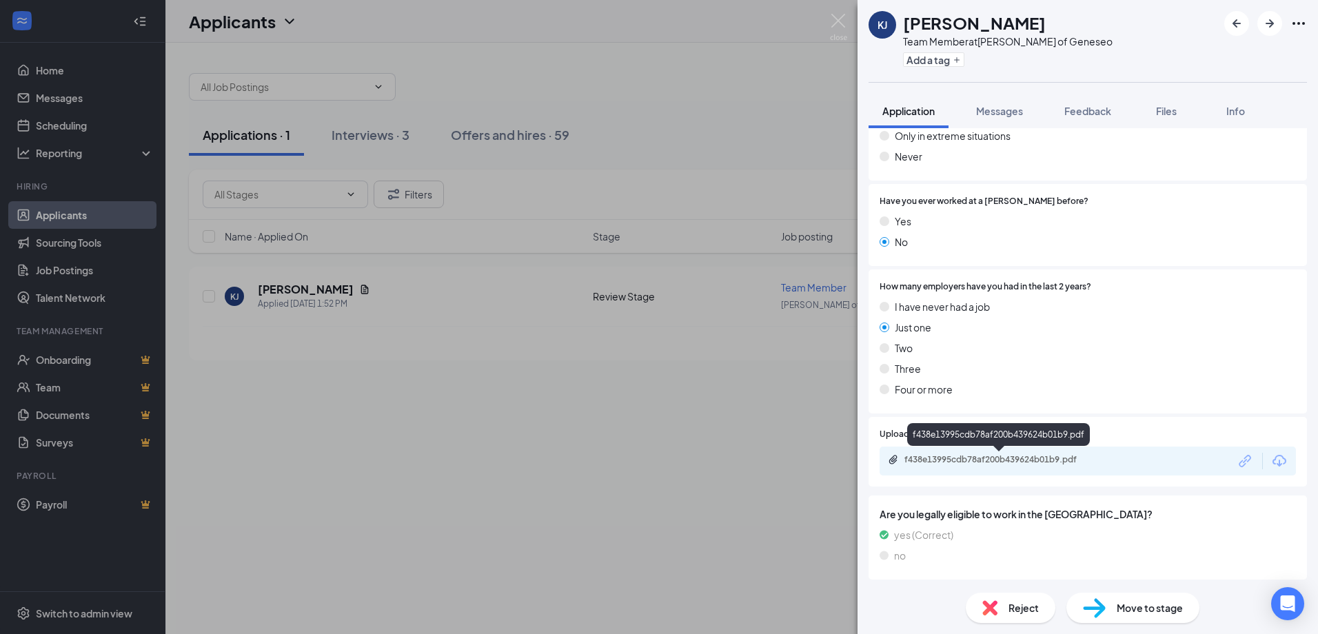
click at [1003, 460] on div "f438e13995cdb78af200b439624b01b9.pdf" at bounding box center [1000, 459] width 193 height 11
